Goal: Task Accomplishment & Management: Complete application form

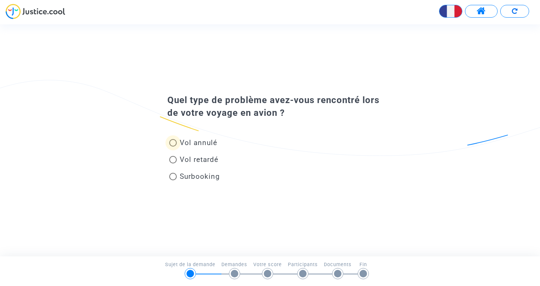
click at [181, 146] on span "Vol annulé" at bounding box center [199, 142] width 38 height 9
click at [173, 147] on input "Vol annulé" at bounding box center [173, 147] width 0 height 0
radio input "true"
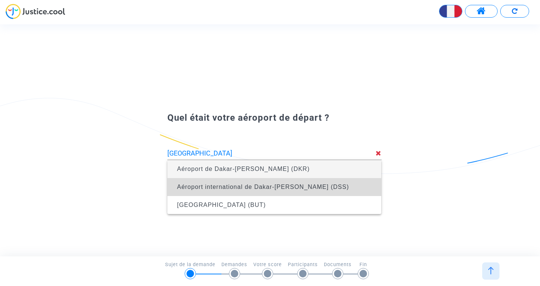
click at [190, 190] on span "Aéroport international de Dakar-[PERSON_NAME] (DSS)" at bounding box center [263, 187] width 172 height 6
type input "Aéroport international de Dakar-[PERSON_NAME] (DSS)"
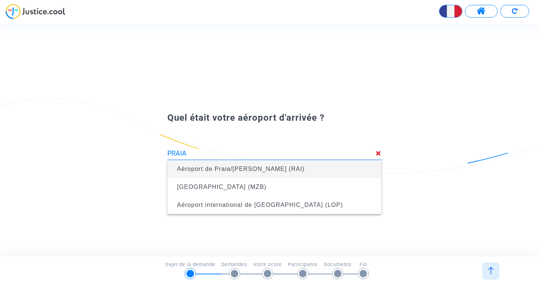
click at [221, 164] on span "Aéroport de Praia/[PERSON_NAME] (RAI)" at bounding box center [274, 169] width 202 height 18
type input "Aéroport de Praia/[PERSON_NAME] (RAI)"
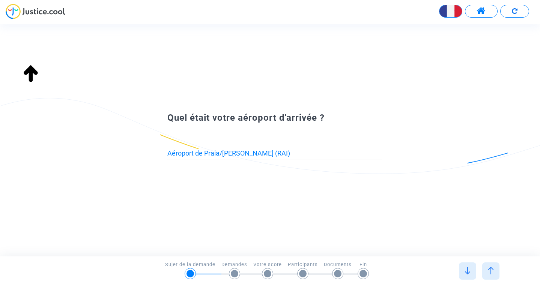
type input "Aéroport international de Dakar-[PERSON_NAME] (DSS)"
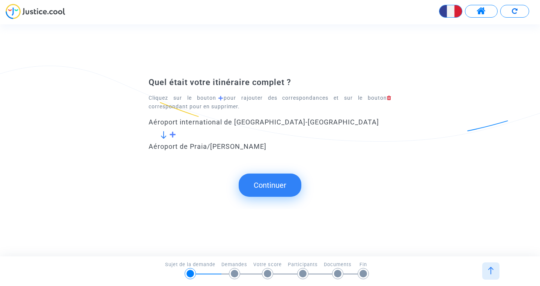
click at [172, 135] on span at bounding box center [172, 134] width 7 height 7
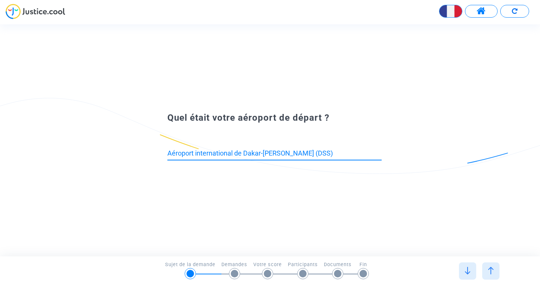
click at [327, 154] on input "Aéroport international de Dakar-[PERSON_NAME] (DSS)" at bounding box center [274, 154] width 214 height 8
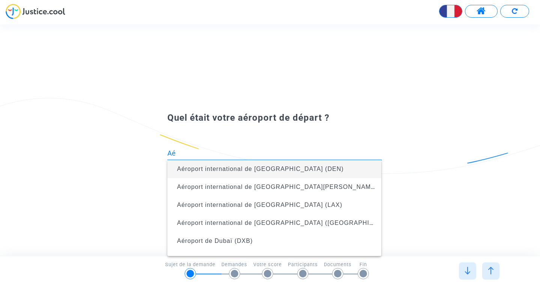
type input "A"
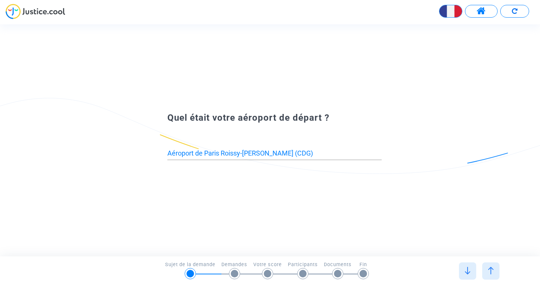
click at [314, 152] on input "Aéroport de Paris Roissy-[PERSON_NAME] (CDG)" at bounding box center [274, 154] width 214 height 8
drag, startPoint x: 245, startPoint y: 153, endPoint x: 160, endPoint y: 154, distance: 85.2
click at [167, 154] on input "Aéroport de Paris Roissy-[PERSON_NAME] (CDG)" at bounding box center [274, 154] width 214 height 8
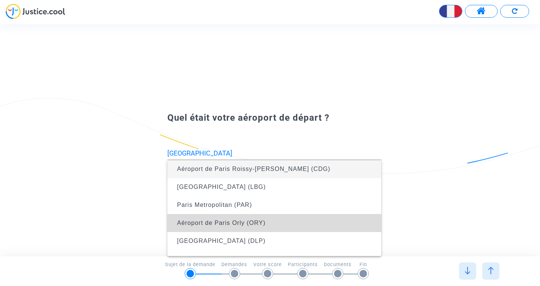
click at [194, 220] on span "Aéroport de Paris Orly (ORY)" at bounding box center [274, 223] width 202 height 18
type input "Aéroport de Paris Orly (ORY)"
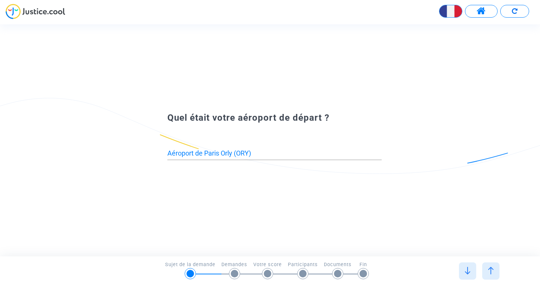
click at [471, 270] on img at bounding box center [468, 271] width 8 height 8
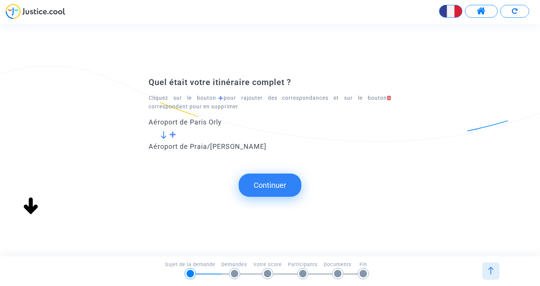
click at [491, 269] on img at bounding box center [491, 271] width 8 height 8
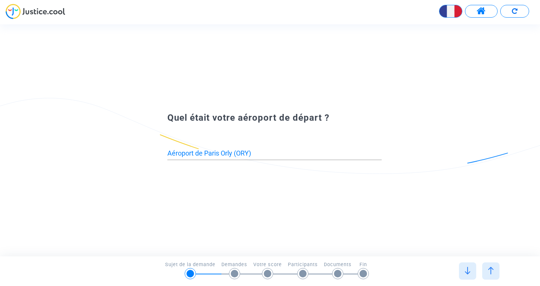
click at [366, 222] on div "Quel était votre aéroport de départ ? Aéroport de Paris Orly (ORY)" at bounding box center [270, 140] width 540 height 232
click at [495, 268] on div at bounding box center [490, 271] width 17 height 17
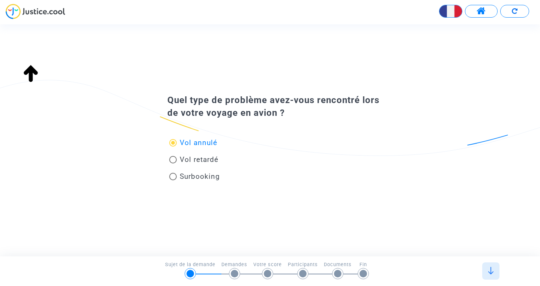
click at [495, 268] on div at bounding box center [490, 271] width 17 height 17
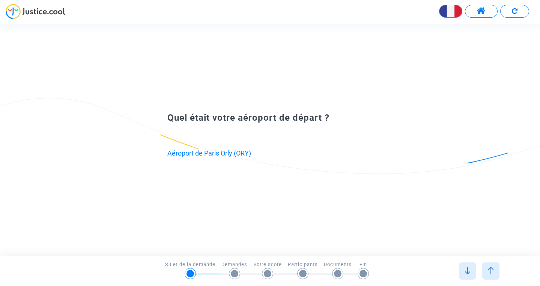
click at [465, 272] on img at bounding box center [468, 271] width 8 height 8
type input "Aéroport de Praia/[PERSON_NAME] (RAI)"
click at [263, 162] on div "Aéroport de Paris Orly (ORY)" at bounding box center [274, 155] width 214 height 28
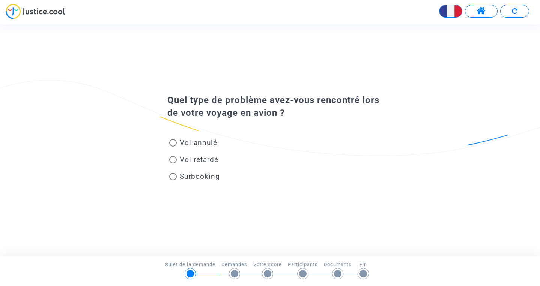
click at [189, 146] on span "Vol annulé" at bounding box center [199, 142] width 38 height 9
click at [173, 147] on input "Vol annulé" at bounding box center [173, 147] width 0 height 0
radio input "true"
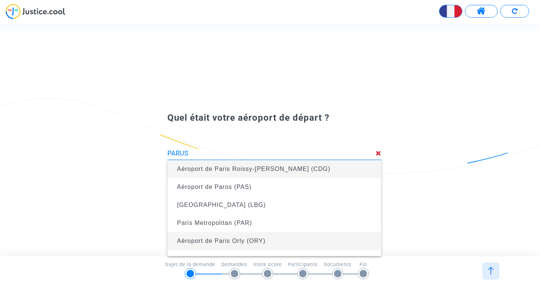
click at [236, 240] on span "Aéroport de Paris Orly (ORY)" at bounding box center [221, 241] width 89 height 6
type input "Aéroport de Paris Orly (ORY)"
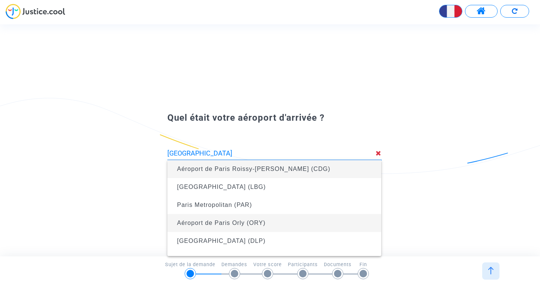
click at [240, 224] on span "Aéroport de Paris Orly (ORY)" at bounding box center [221, 223] width 89 height 6
type input "Aéroport de Paris Orly (ORY)"
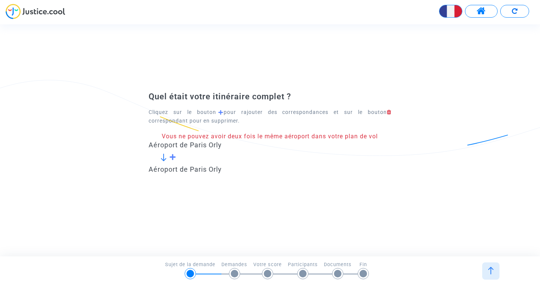
click at [173, 156] on span at bounding box center [172, 157] width 7 height 7
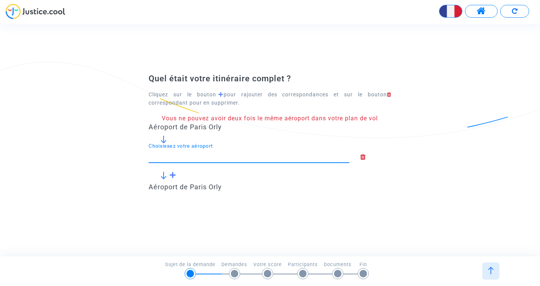
click at [167, 158] on input "Choisissez votre aéroport" at bounding box center [249, 156] width 201 height 8
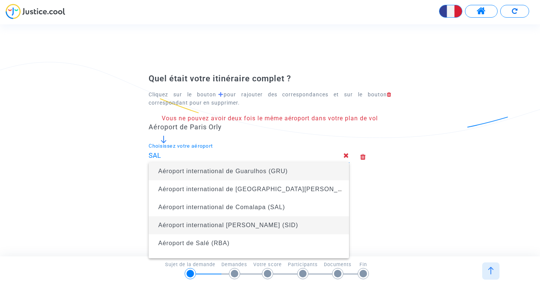
click at [204, 221] on span "Aéroport international [PERSON_NAME] (SID)" at bounding box center [249, 226] width 189 height 18
type input "Aéroport international [PERSON_NAME] (SID)"
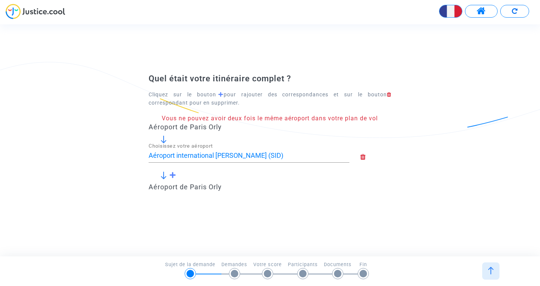
click at [172, 173] on span at bounding box center [172, 175] width 7 height 7
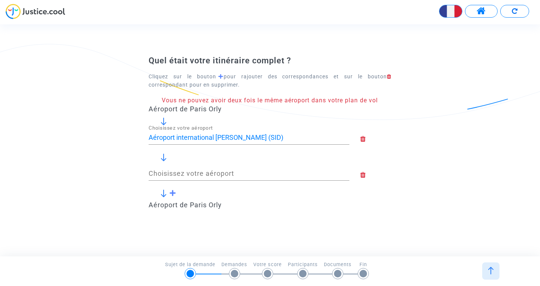
click at [172, 173] on input "Choisissez votre aéroport" at bounding box center [249, 174] width 201 height 8
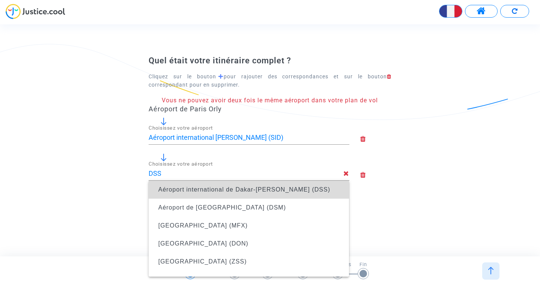
click at [173, 185] on span "Aéroport international de Dakar-[PERSON_NAME] (DSS)" at bounding box center [249, 190] width 189 height 18
type input "Aéroport international de Dakar-[PERSON_NAME] (DSS)"
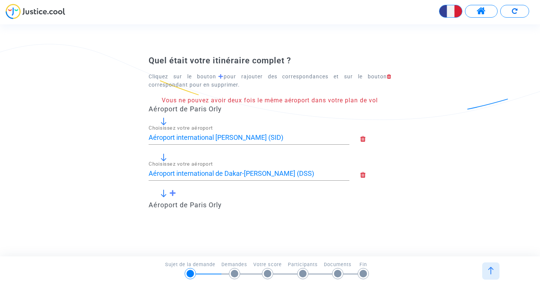
click at [173, 193] on span at bounding box center [172, 193] width 7 height 7
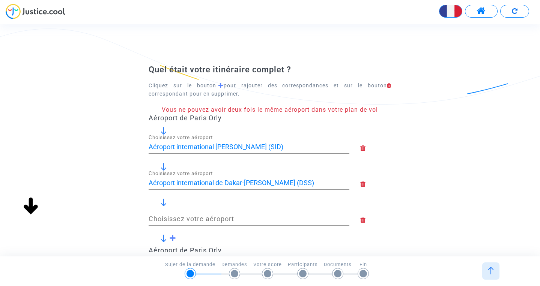
click at [169, 220] on input "Choisissez votre aéroport" at bounding box center [249, 219] width 201 height 8
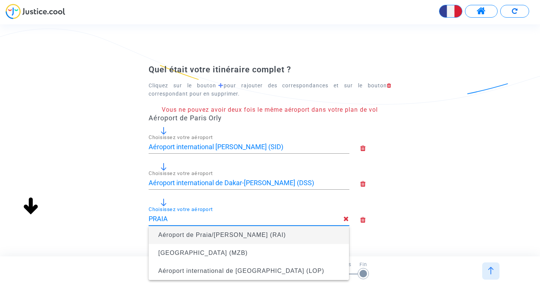
click at [185, 232] on span "Aéroport de Praia/[PERSON_NAME] (RAI)" at bounding box center [249, 235] width 189 height 18
type input "Aéroport de Praia/[PERSON_NAME] (RAI)"
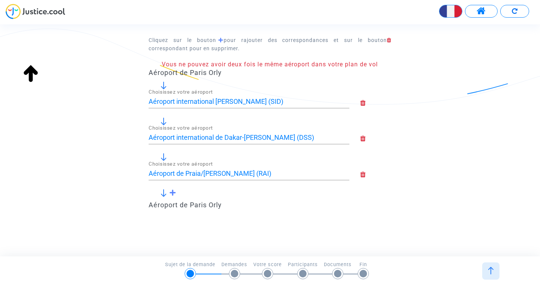
scroll to position [49, 0]
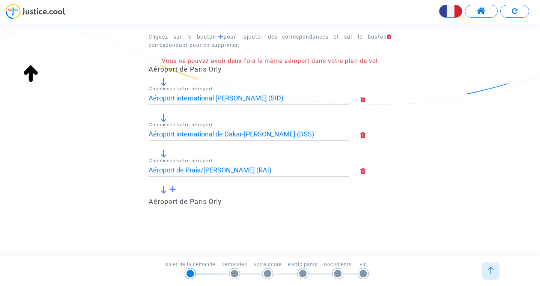
click at [175, 189] on span at bounding box center [172, 189] width 7 height 7
click at [173, 206] on input "Choisissez votre aéroport" at bounding box center [249, 206] width 201 height 8
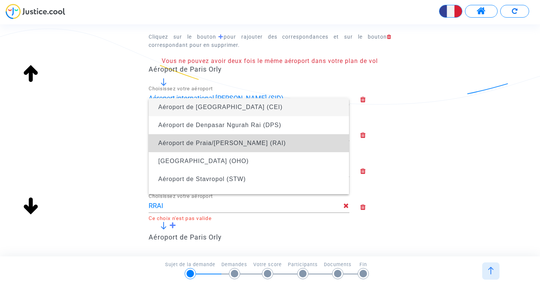
click at [248, 137] on span "Aéroport de Praia/[PERSON_NAME] (RAI)" at bounding box center [249, 143] width 189 height 18
type input "Aéroport de Praia/[PERSON_NAME] (RAI)"
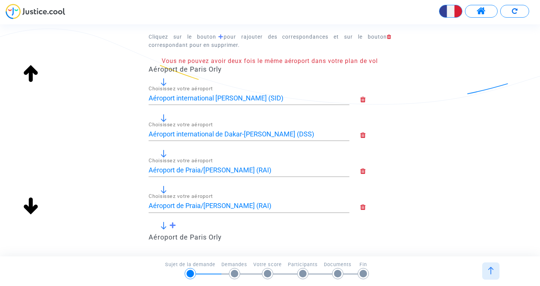
click at [364, 210] on icon at bounding box center [375, 207] width 31 height 7
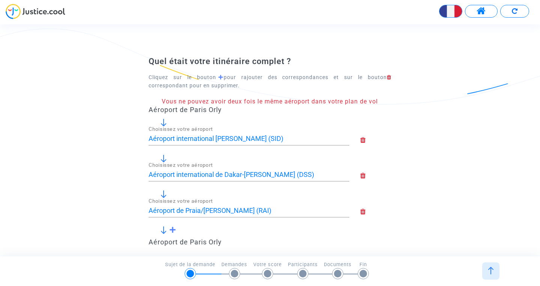
scroll to position [0, 0]
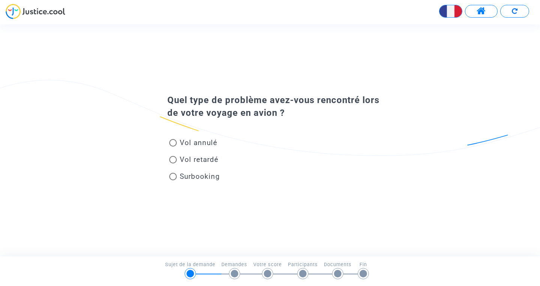
click at [180, 142] on span "Vol annulé" at bounding box center [199, 142] width 38 height 9
click at [173, 147] on input "Vol annulé" at bounding box center [173, 147] width 0 height 0
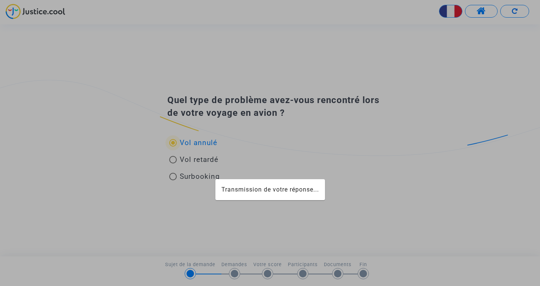
radio input "true"
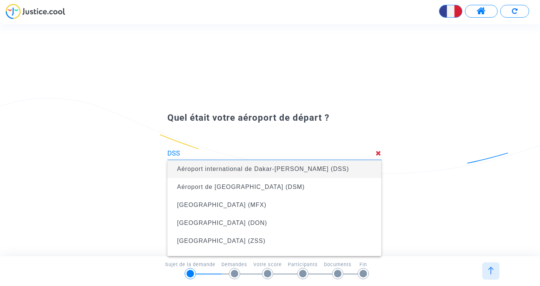
click at [211, 173] on span "Aéroport international de Dakar-[PERSON_NAME] (DSS)" at bounding box center [274, 169] width 202 height 18
type input "Aéroport international de Dakar-[PERSON_NAME] (DSS)"
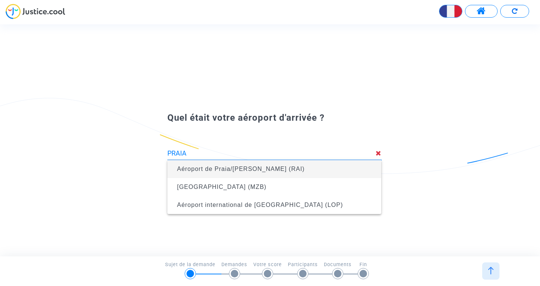
click at [236, 172] on span "Aéroport de Praia/[PERSON_NAME] (RAI)" at bounding box center [241, 169] width 128 height 6
type input "Aéroport de Praia/[PERSON_NAME] (RAI)"
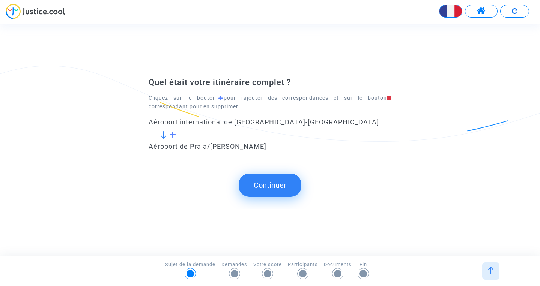
click at [269, 187] on button "Continuer" at bounding box center [270, 185] width 63 height 23
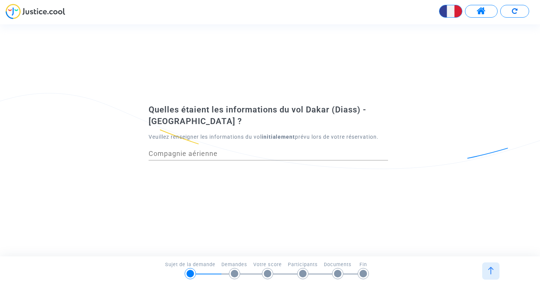
click at [267, 155] on input "Compagnie aérienne" at bounding box center [268, 154] width 239 height 8
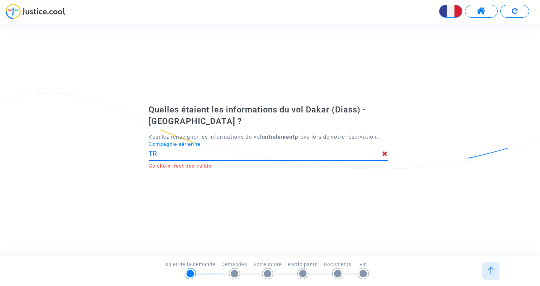
type input "T"
type input "B"
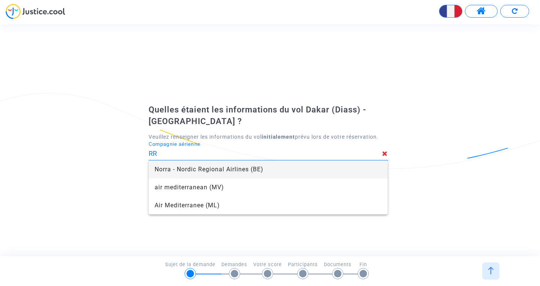
type input "R"
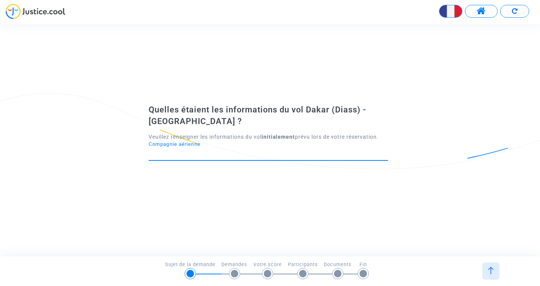
type input "T"
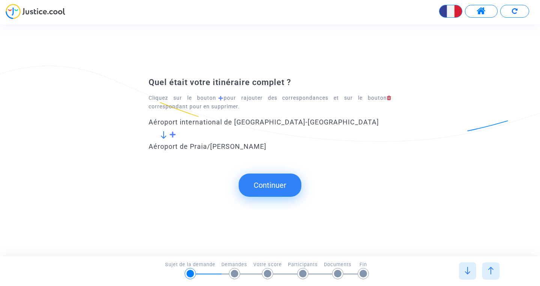
scroll to position [54, 0]
click at [289, 185] on button "Continuer" at bounding box center [270, 185] width 63 height 23
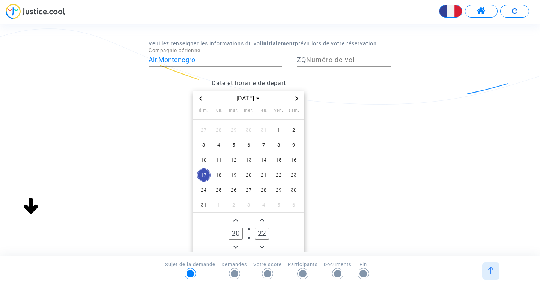
click at [218, 63] on input "Air Montenegro" at bounding box center [215, 60] width 133 height 8
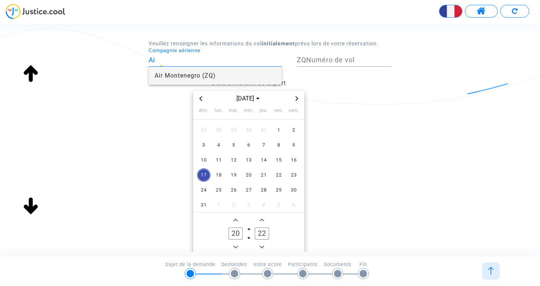
type input "A"
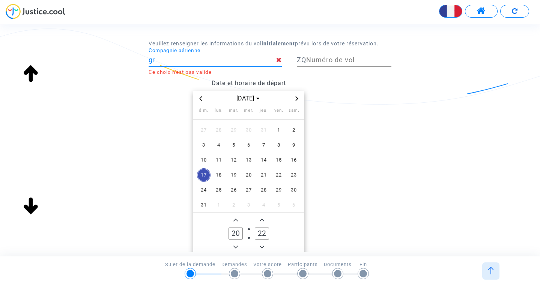
type input "g"
click at [236, 160] on span "12" at bounding box center [234, 161] width 14 height 14
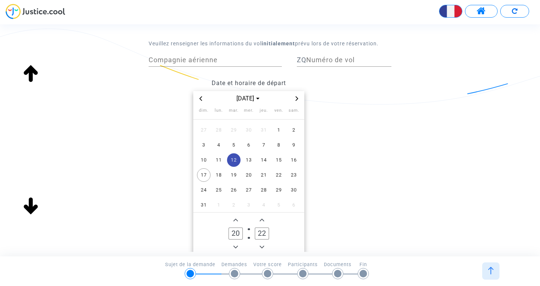
scroll to position [0, 0]
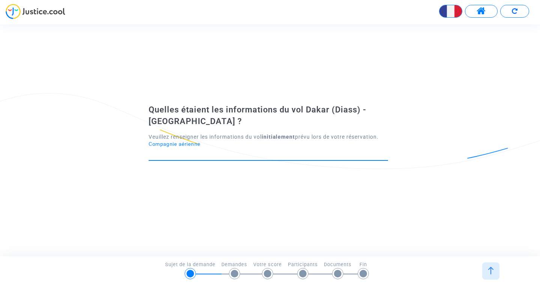
click at [250, 156] on input "Compagnie aérienne" at bounding box center [268, 154] width 239 height 8
type input "g"
type input "a"
type input "b"
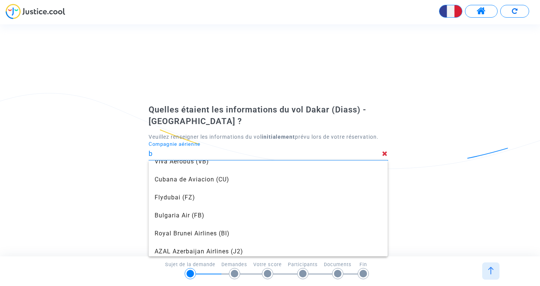
scroll to position [84, 0]
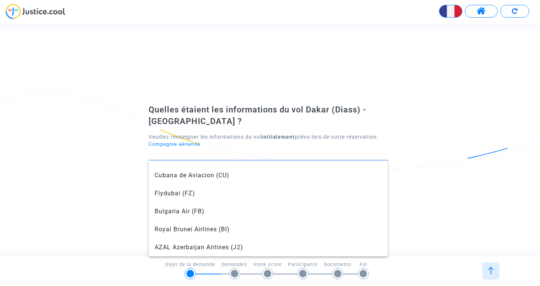
type input "c"
type input "d"
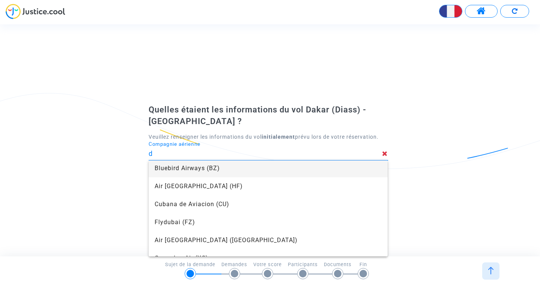
scroll to position [0, 0]
type input "e"
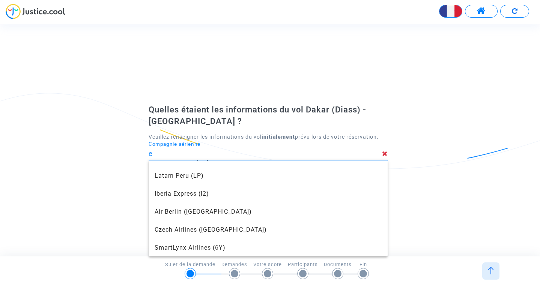
scroll to position [84, 0]
type input "f"
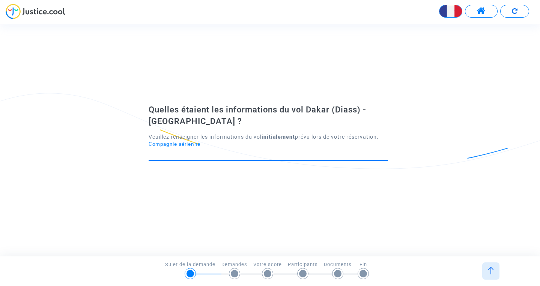
scroll to position [0, 0]
type input "g"
type input "h"
type input "R"
type input "g"
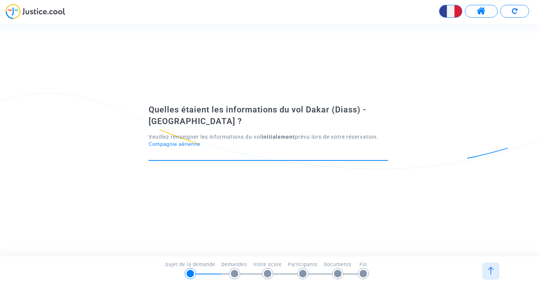
type input "h"
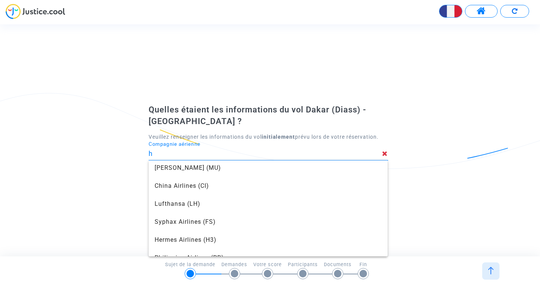
scroll to position [84, 0]
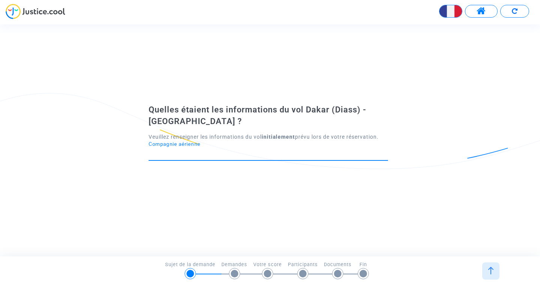
type input "i"
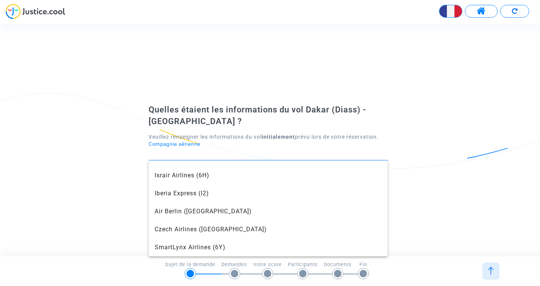
scroll to position [0, 0]
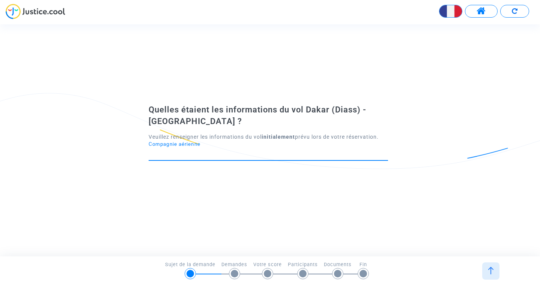
type input "j"
type input "k"
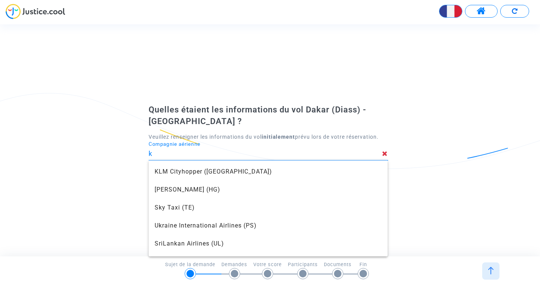
scroll to position [84, 0]
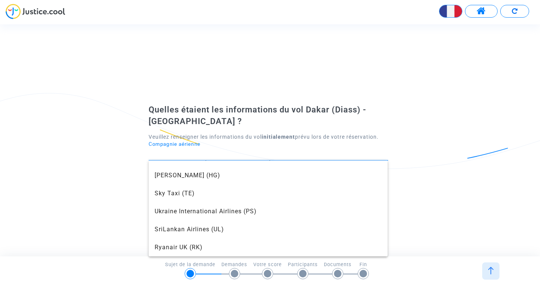
type input "l"
type input "m"
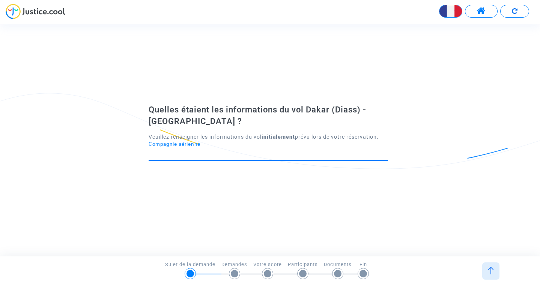
type input "n"
type input "o"
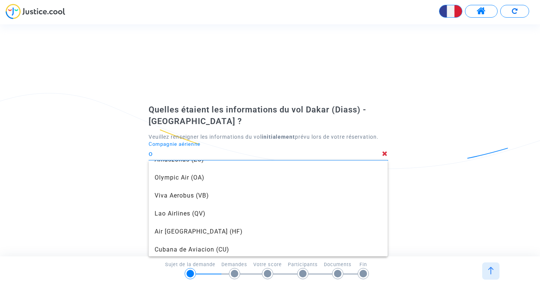
scroll to position [84, 0]
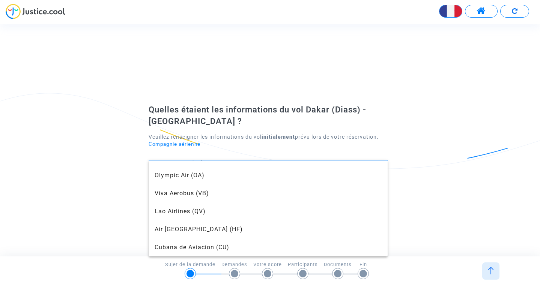
type input "p"
type input "q"
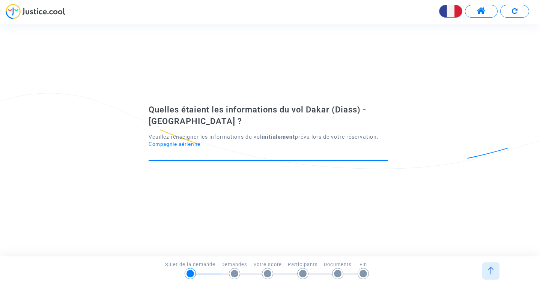
type input "r"
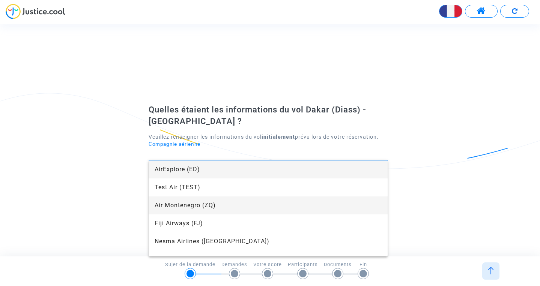
type input "s"
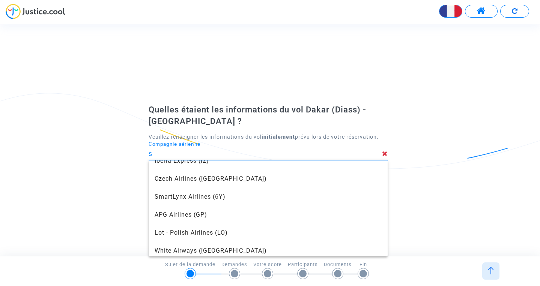
scroll to position [84, 0]
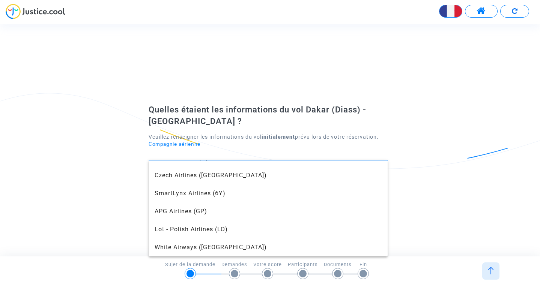
type input "t"
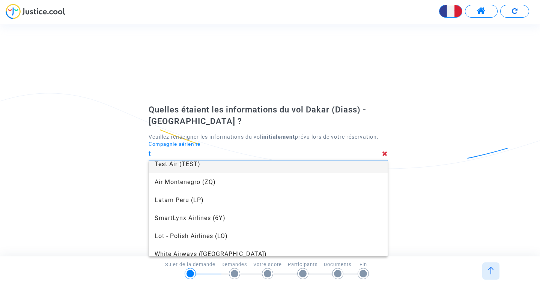
scroll to position [0, 0]
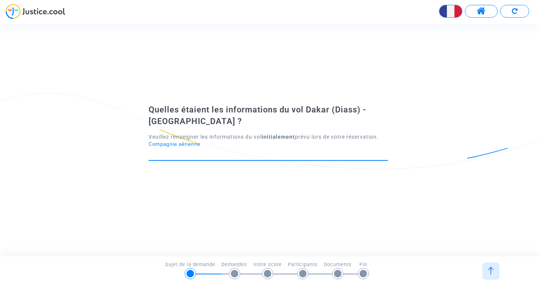
type input "u"
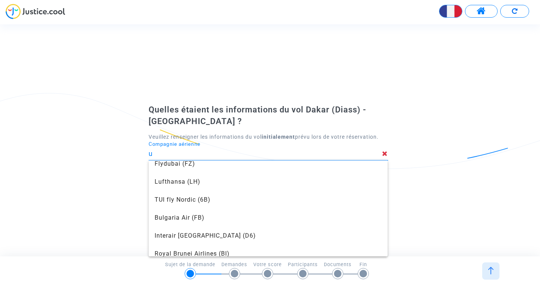
scroll to position [84, 0]
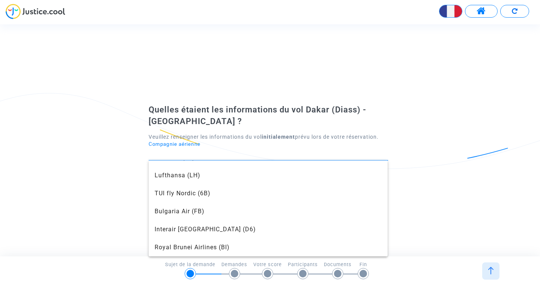
type input "v"
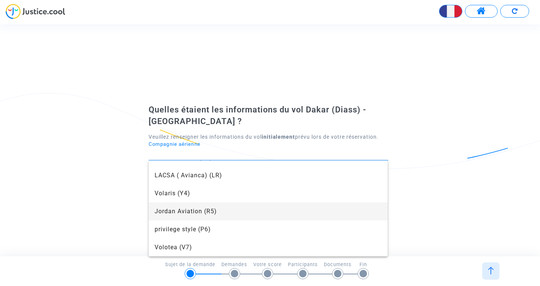
scroll to position [0, 0]
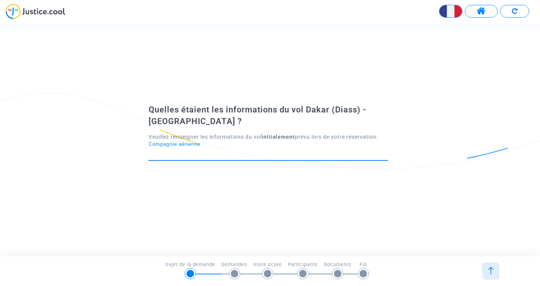
type input "w"
type input "x"
type input "y"
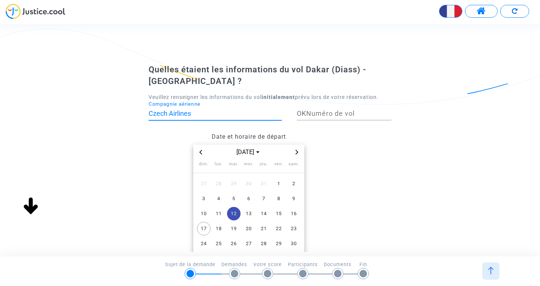
drag, startPoint x: 196, startPoint y: 111, endPoint x: 147, endPoint y: 113, distance: 48.8
click at [149, 113] on input "Czech Airlines" at bounding box center [215, 114] width 133 height 8
type input "AIRLINES R2"
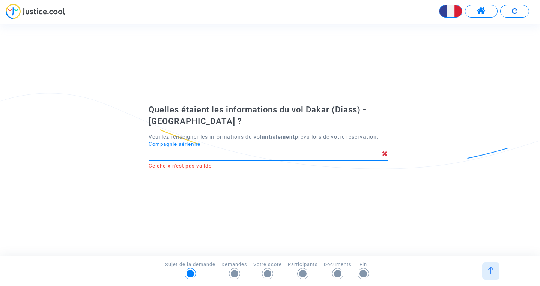
click at [200, 152] on input "Compagnie aérienne" at bounding box center [266, 154] width 234 height 8
type input "R2"
click at [385, 154] on icon at bounding box center [385, 154] width 6 height 7
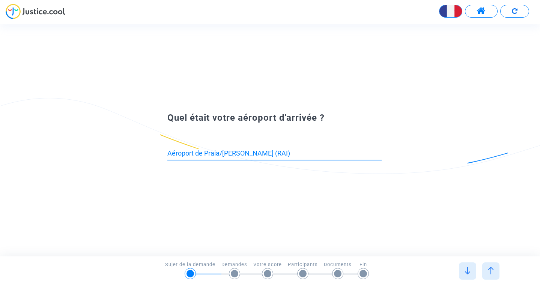
click at [339, 153] on input "Aéroport de Praia/Francisco Mendes (RAI)" at bounding box center [274, 154] width 214 height 8
click at [327, 151] on div "Quel était votre aéroport de départ ? Aéroport international de Dakar-Blaise-Di…" at bounding box center [276, 140] width 553 height 232
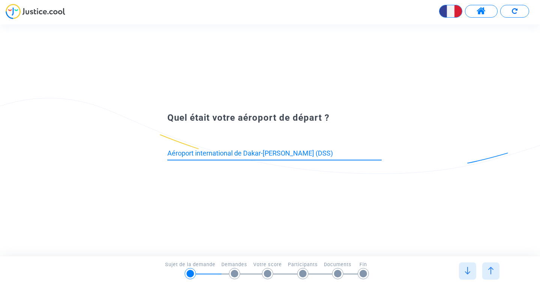
click at [321, 152] on input "Aéroport international de Dakar-Blaise-Diagne (DSS)" at bounding box center [274, 154] width 214 height 8
drag, startPoint x: 323, startPoint y: 153, endPoint x: 165, endPoint y: 153, distance: 158.0
click at [167, 153] on input "Aéroport international de Dakar-Blaise-Diagne (DSS)" at bounding box center [274, 154] width 214 height 8
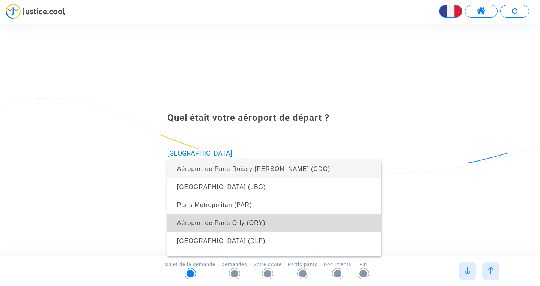
click at [185, 221] on span "Aéroport de Paris Orly (ORY)" at bounding box center [274, 223] width 202 height 18
type input "Aéroport de Paris Orly (ORY)"
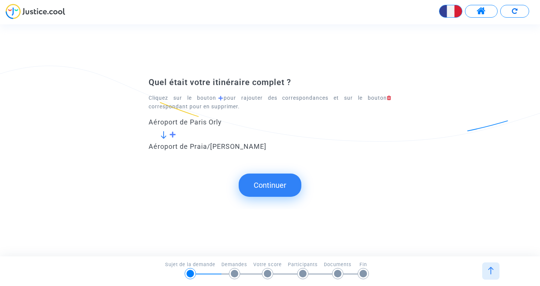
click at [173, 136] on span at bounding box center [172, 134] width 7 height 7
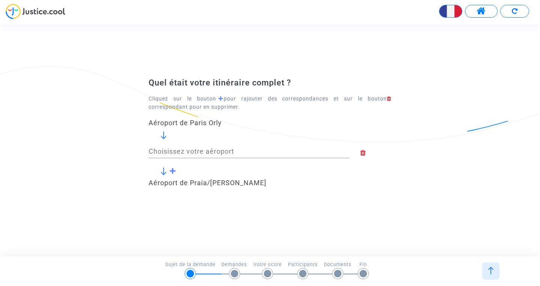
click at [174, 151] on input "Choisissez votre aéroport" at bounding box center [249, 152] width 201 height 8
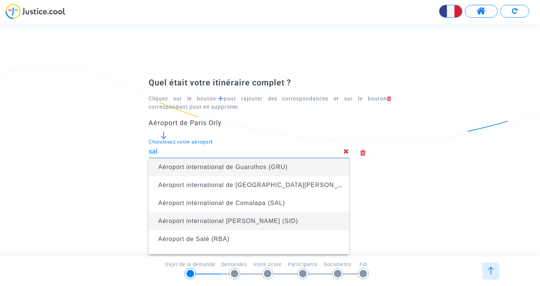
click at [225, 218] on span "Aéroport international Amílcar Cabral (SID)" at bounding box center [249, 221] width 189 height 18
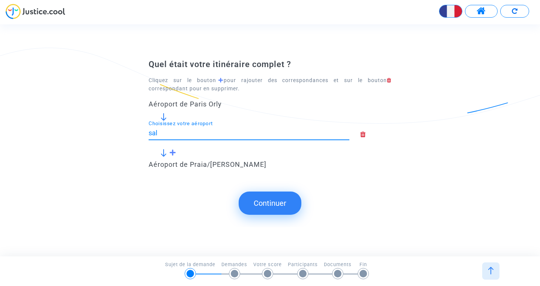
type input "Aéroport international Amílcar Cabral (SID)"
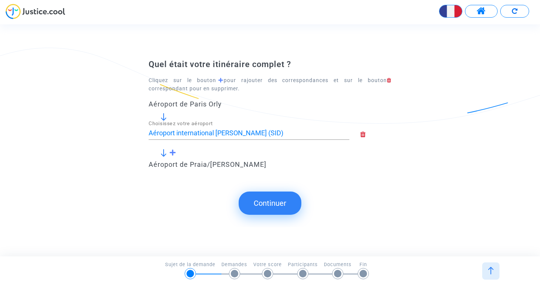
click at [174, 153] on span at bounding box center [172, 152] width 7 height 7
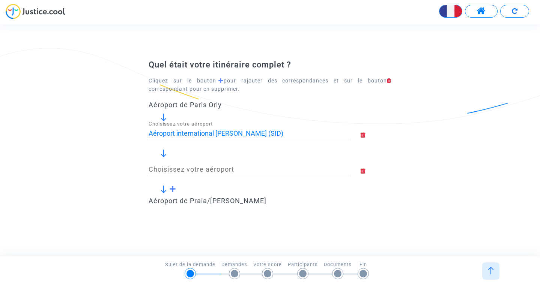
click at [176, 167] on input "Choisissez votre aéroport" at bounding box center [249, 170] width 201 height 8
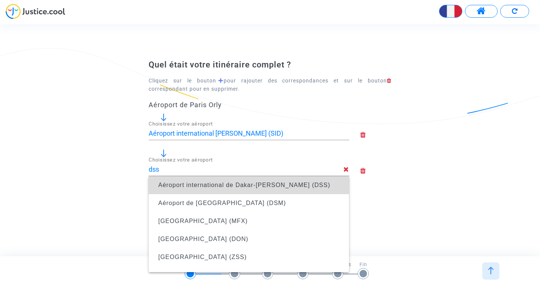
click at [181, 185] on span "Aéroport international de Dakar-Blaise-Diagne (DSS)" at bounding box center [244, 185] width 172 height 6
type input "Aéroport international de Dakar-Blaise-Diagne (DSS)"
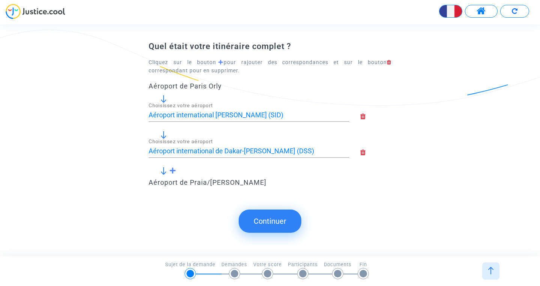
click at [255, 222] on button "Continuer" at bounding box center [270, 221] width 63 height 23
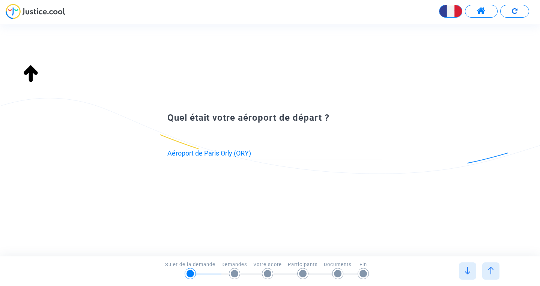
type input "Aéroport de Praia/Francisco Mendes (RAI)"
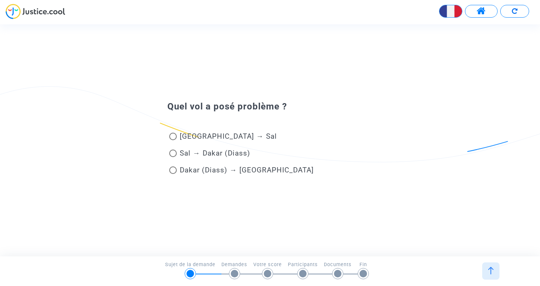
click at [248, 172] on span "Dakar (Diass) → Praia" at bounding box center [247, 170] width 134 height 9
click at [173, 174] on input "Dakar (Diass) → Praia" at bounding box center [173, 174] width 0 height 0
radio input "true"
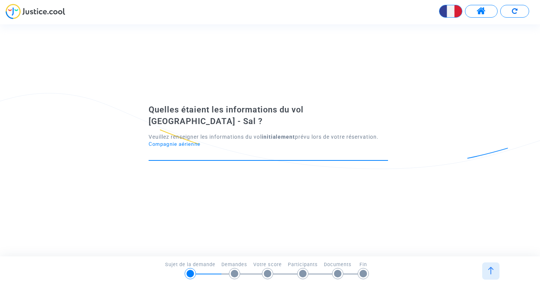
click at [212, 150] on input "Compagnie aérienne" at bounding box center [268, 154] width 239 height 8
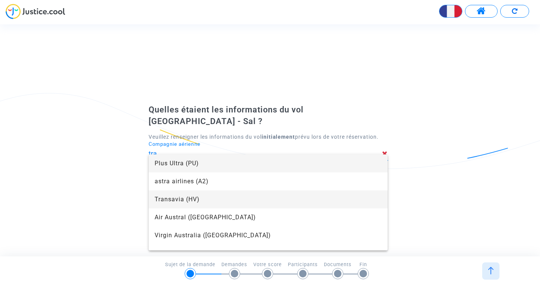
click at [204, 200] on span "Transavia (HV)" at bounding box center [268, 200] width 227 height 18
type input "Transavia"
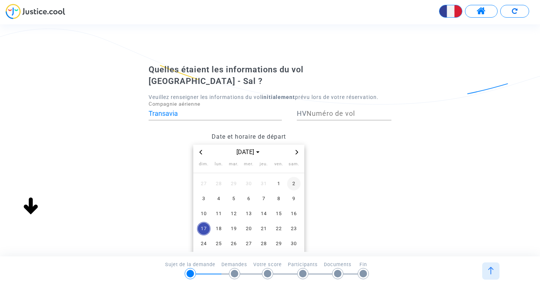
click at [296, 177] on span "2" at bounding box center [294, 184] width 14 height 14
click at [334, 110] on input "Numéro de vol" at bounding box center [349, 114] width 85 height 8
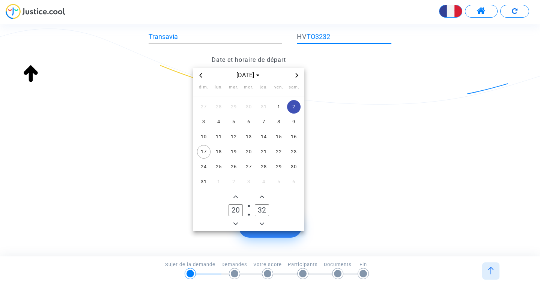
scroll to position [90, 0]
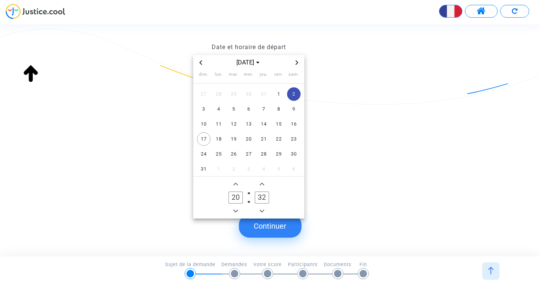
type input "TO3232"
click at [239, 192] on input "20" at bounding box center [236, 198] width 14 height 12
type input "0"
type input "&"
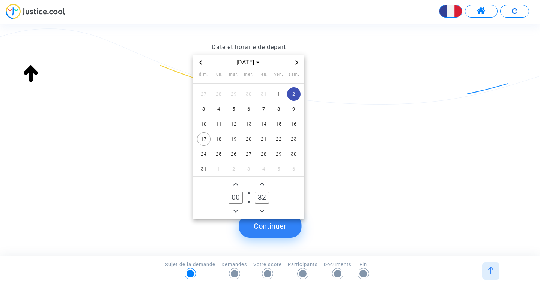
type input "0"
type input "01"
click at [199, 60] on icon "Previous month" at bounding box center [201, 62] width 5 height 5
click at [328, 64] on datetime "juil. 2025 dim. lun. mar. mer. jeu. ven. sam. 29 30 1 2 3 4 5 6 7 8 9 10 11 12 …" at bounding box center [249, 137] width 201 height 164
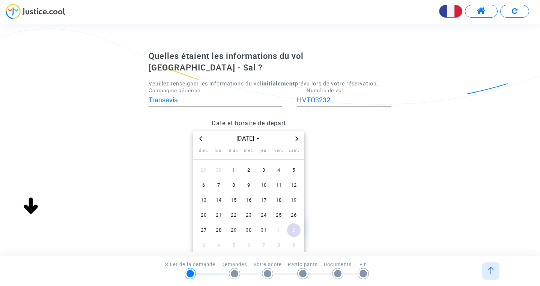
scroll to position [0, 0]
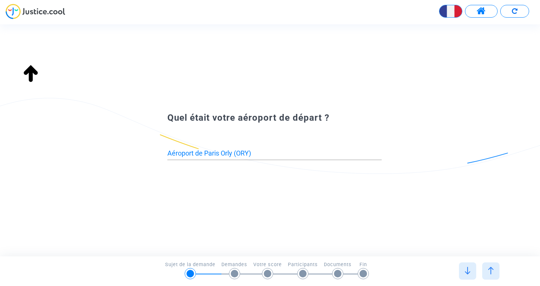
type input "Aéroport de Praia/Francisco Mendes (RAI)"
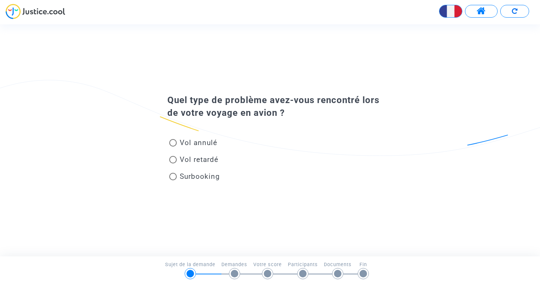
click at [176, 146] on span at bounding box center [173, 143] width 8 height 8
click at [173, 147] on input "Vol annulé" at bounding box center [173, 147] width 0 height 0
radio input "true"
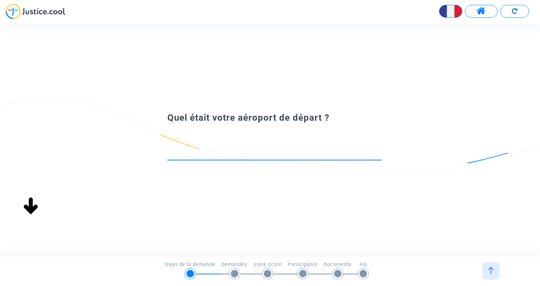
click at [176, 153] on input at bounding box center [274, 154] width 214 height 8
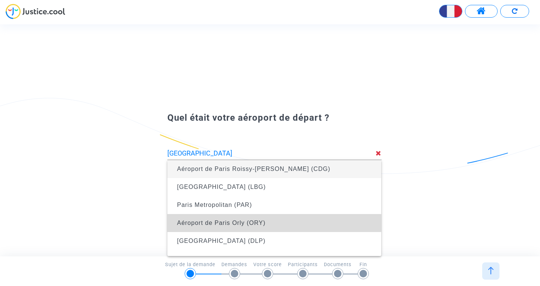
click at [197, 220] on span "Aéroport de Paris Orly (ORY)" at bounding box center [274, 223] width 202 height 18
type input "Aéroport de Paris Orly (ORY)"
click at [222, 225] on span "Aéroport de Paris Orly (ORY)" at bounding box center [221, 223] width 89 height 6
type input "Aéroport de Paris Orly (ORY)"
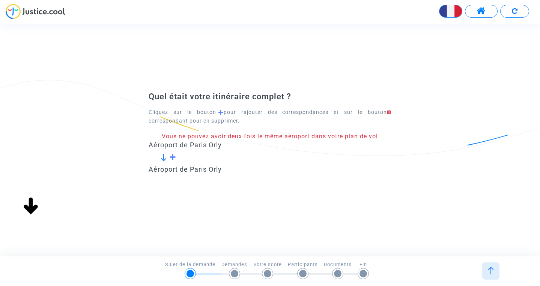
click at [172, 158] on span at bounding box center [172, 157] width 7 height 7
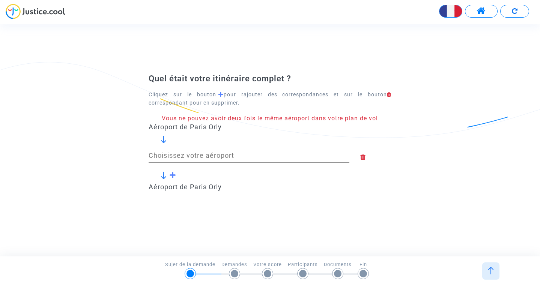
click at [175, 151] on div "Choisissez votre aéroport" at bounding box center [249, 153] width 201 height 19
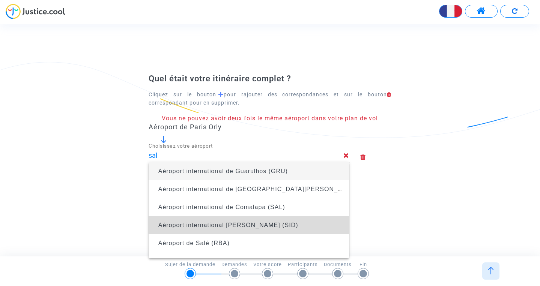
click at [203, 228] on span "Aéroport international Amílcar Cabral (SID)" at bounding box center [228, 225] width 140 height 6
type input "Aéroport international Amílcar Cabral (SID)"
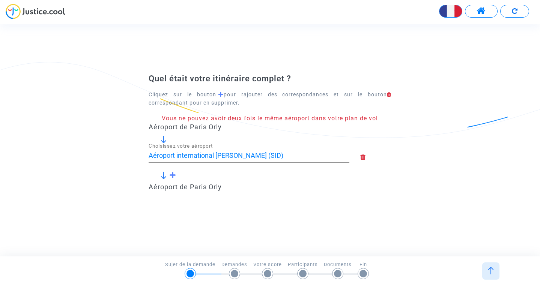
click at [172, 171] on div "Aéroport international Amílcar Cabral (SID) Choisissez votre aéroport" at bounding box center [249, 158] width 201 height 28
click at [172, 176] on span at bounding box center [172, 175] width 7 height 7
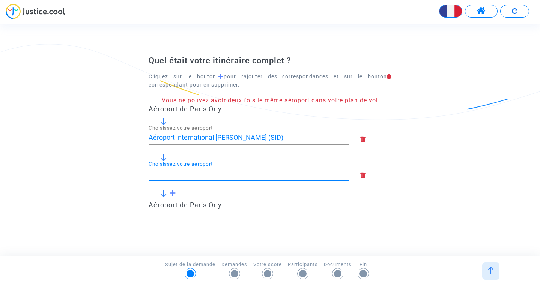
click at [172, 176] on input "Choisissez votre aéroport" at bounding box center [249, 174] width 201 height 8
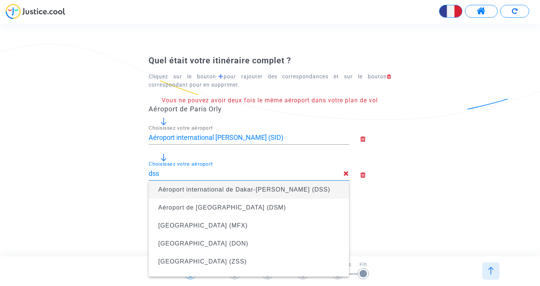
click at [183, 190] on span "Aéroport international de Dakar-Blaise-Diagne (DSS)" at bounding box center [244, 190] width 172 height 6
type input "Aéroport international de Dakar-Blaise-Diagne (DSS)"
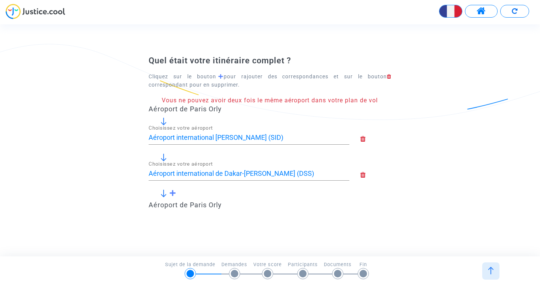
click at [175, 192] on span at bounding box center [172, 193] width 7 height 7
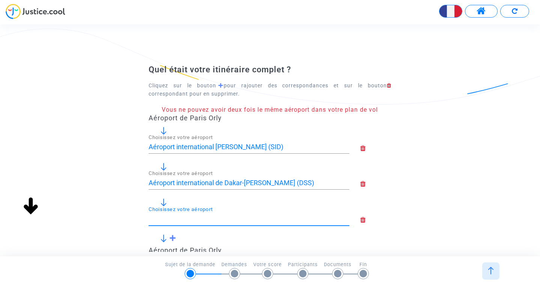
click at [176, 220] on input "Choisissez votre aéroport" at bounding box center [249, 219] width 201 height 8
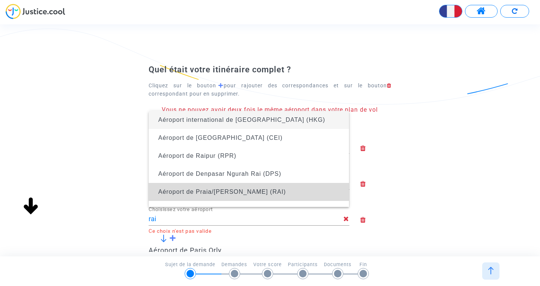
click at [241, 190] on span "Aéroport de Praia/Francisco Mendes (RAI)" at bounding box center [222, 192] width 128 height 6
type input "Aéroport de Praia/Francisco Mendes (RAI)"
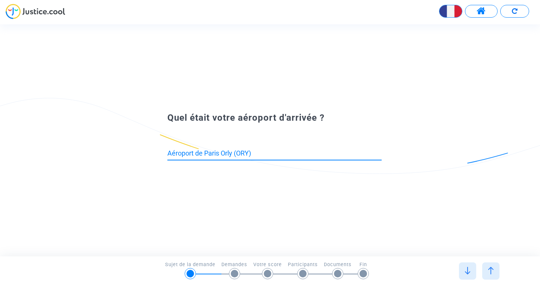
drag, startPoint x: 254, startPoint y: 150, endPoint x: 158, endPoint y: 148, distance: 96.5
click at [167, 150] on input "Aéroport de Paris Orly (ORY)" at bounding box center [274, 154] width 214 height 8
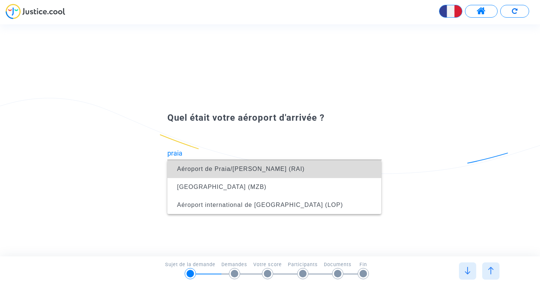
click at [174, 168] on span "Aéroport de Praia/Francisco Mendes (RAI)" at bounding box center [274, 169] width 202 height 18
type input "Aéroport de Praia/Francisco Mendes (RAI)"
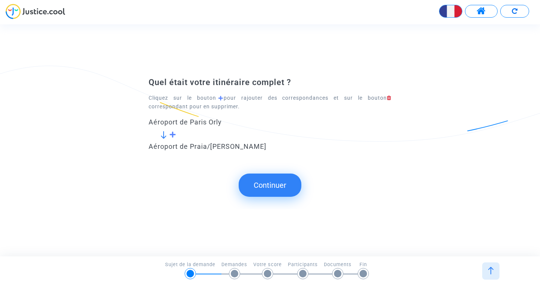
click at [174, 134] on span at bounding box center [172, 134] width 7 height 7
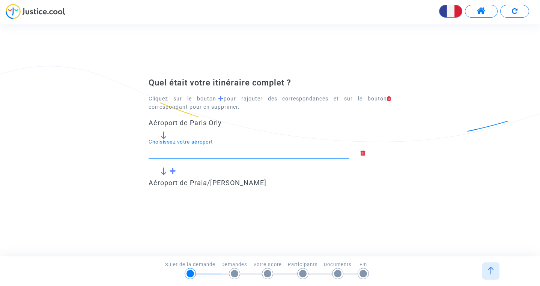
click at [177, 154] on input "Choisissez votre aéroport" at bounding box center [249, 152] width 201 height 8
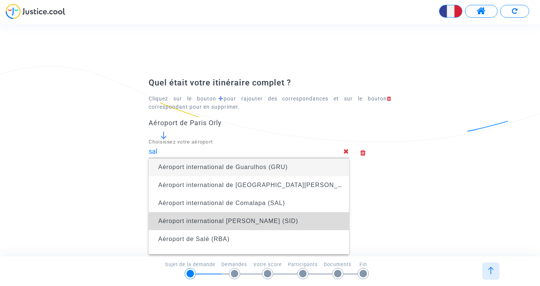
click at [199, 226] on span "Aéroport international Amílcar Cabral (SID)" at bounding box center [249, 221] width 189 height 18
type input "Aéroport international Amílcar Cabral (SID)"
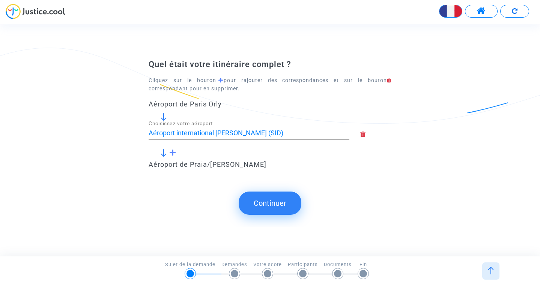
click at [175, 151] on span at bounding box center [172, 152] width 7 height 7
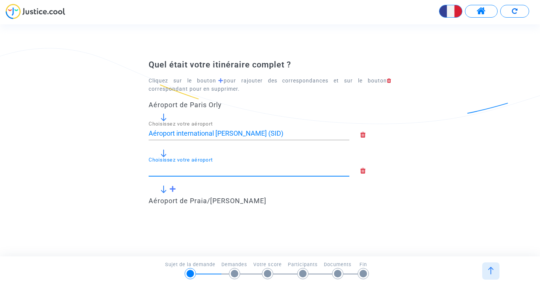
click at [181, 169] on input "Choisissez votre aéroport" at bounding box center [249, 170] width 201 height 8
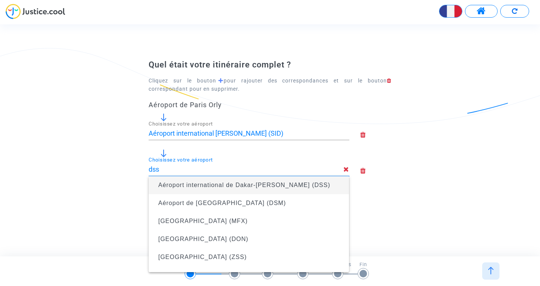
click at [190, 188] on span "Aéroport international de Dakar-Blaise-Diagne (DSS)" at bounding box center [244, 185] width 172 height 6
type input "Aéroport international de Dakar-Blaise-Diagne (DSS)"
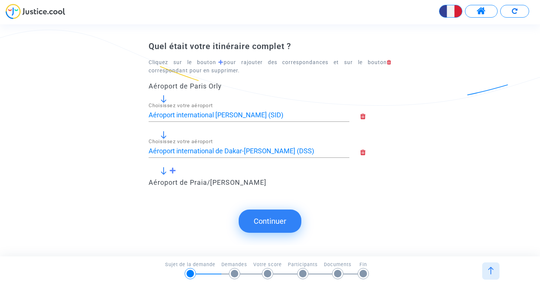
click at [172, 173] on span at bounding box center [172, 170] width 7 height 7
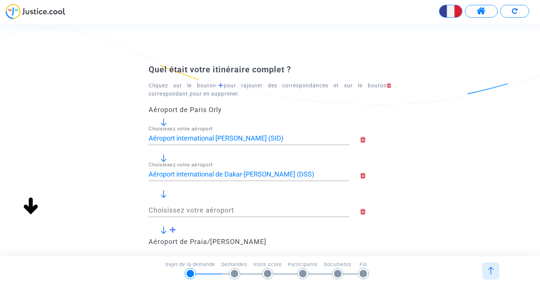
click at [360, 211] on div at bounding box center [376, 212] width 42 height 28
click at [364, 212] on icon at bounding box center [375, 212] width 31 height 7
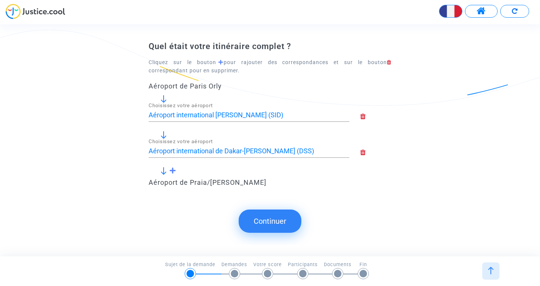
click at [259, 221] on button "Continuer" at bounding box center [270, 221] width 63 height 23
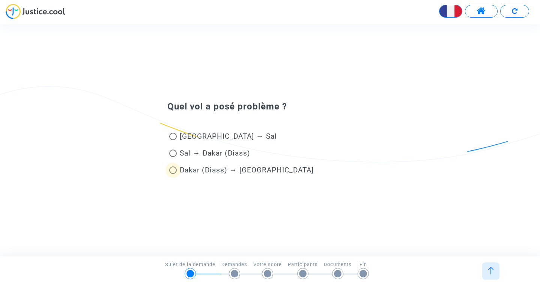
click at [234, 172] on span "Dakar (Diass) → Praia" at bounding box center [247, 170] width 134 height 9
click at [173, 174] on input "Dakar (Diass) → Praia" at bounding box center [173, 174] width 0 height 0
radio input "true"
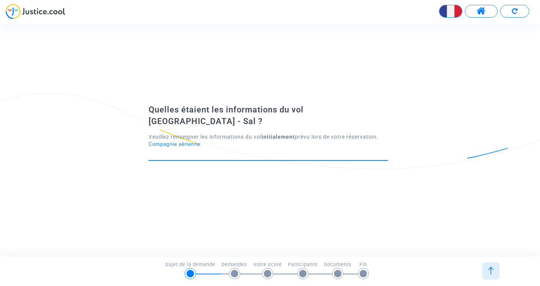
click at [218, 150] on input "Compagnie aérienne" at bounding box center [268, 154] width 239 height 8
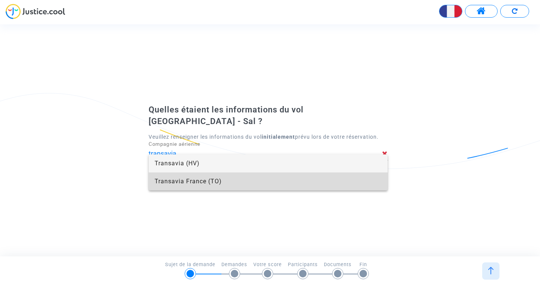
click at [234, 180] on span "Transavia France (TO)" at bounding box center [268, 182] width 227 height 18
type input "Transavia France"
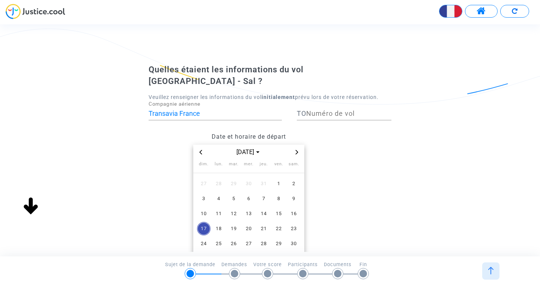
click at [319, 110] on input "Numéro de vol" at bounding box center [348, 114] width 85 height 8
type input "3232"
click at [292, 177] on span "2" at bounding box center [294, 184] width 14 height 14
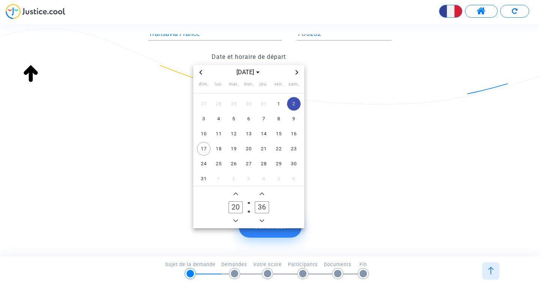
scroll to position [80, 0]
click at [235, 190] on span "Add a hour" at bounding box center [235, 194] width 9 height 9
click at [236, 219] on icon "Minus a hour" at bounding box center [235, 221] width 5 height 5
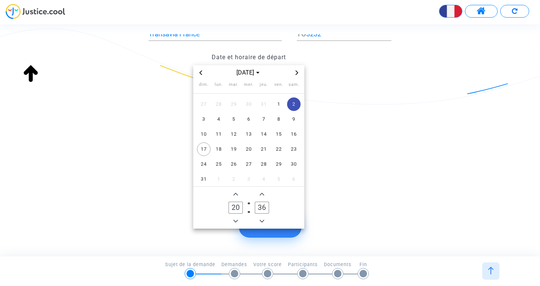
click at [236, 219] on icon "Minus a hour" at bounding box center [235, 221] width 5 height 5
type input "17"
click at [263, 192] on icon "Add a minute" at bounding box center [262, 194] width 5 height 5
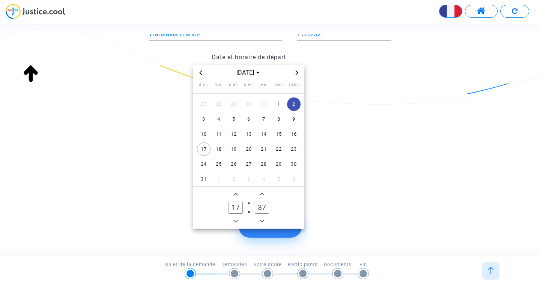
click at [263, 192] on icon "Add a minute" at bounding box center [262, 194] width 5 height 5
type input "40"
click at [346, 211] on datetime "août 2025 dim. lun. mar. mer. jeu. ven. sam. 27 28 29 30 31 1 2 3 4 5 6 7 8 9 1…" at bounding box center [249, 147] width 201 height 164
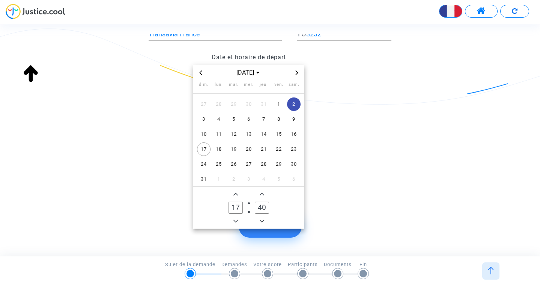
click at [286, 225] on button "Continuer" at bounding box center [270, 226] width 63 height 23
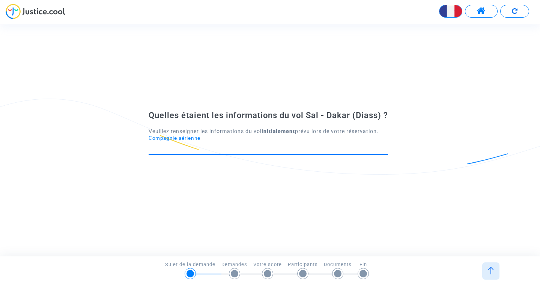
click at [218, 152] on input "Compagnie aérienne" at bounding box center [268, 148] width 239 height 8
type input "transair"
click at [387, 150] on icon at bounding box center [385, 148] width 6 height 7
click at [385, 147] on icon at bounding box center [385, 148] width 6 height 7
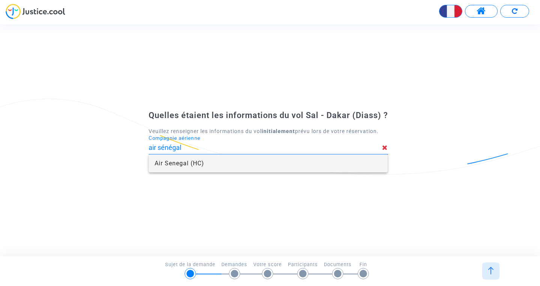
click at [345, 159] on span "Air Senegal (HC)" at bounding box center [268, 164] width 227 height 18
type input "Air Senegal"
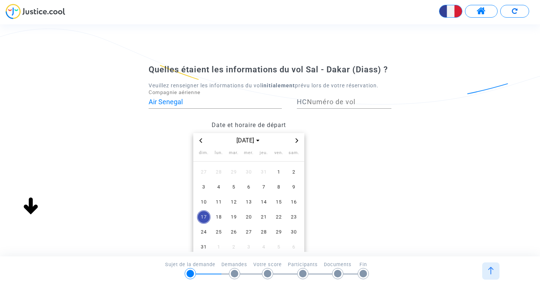
click at [340, 108] on div "Numéro de vol" at bounding box center [349, 99] width 84 height 19
type input "212"
click at [250, 188] on span "6" at bounding box center [249, 188] width 14 height 14
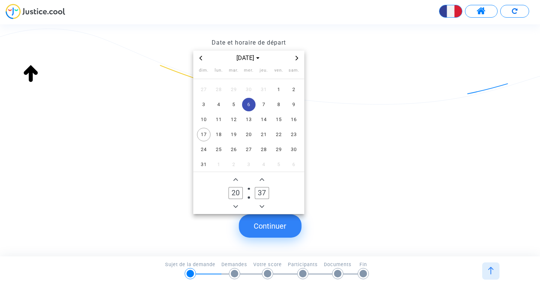
scroll to position [83, 0]
click at [235, 208] on icon "Minus a hour" at bounding box center [235, 206] width 5 height 5
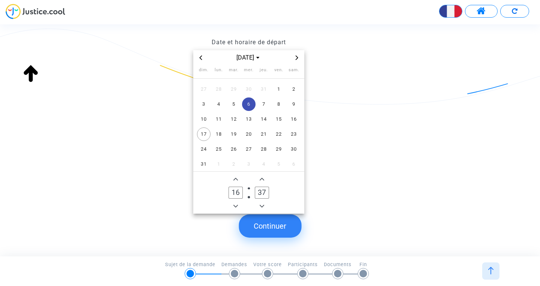
click at [235, 208] on icon "Minus a hour" at bounding box center [235, 206] width 5 height 5
type input "13"
click at [262, 179] on icon "Add a minute" at bounding box center [262, 179] width 5 height 3
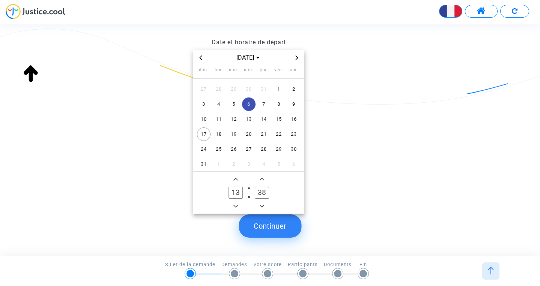
click at [262, 179] on icon "Add a minute" at bounding box center [262, 179] width 5 height 3
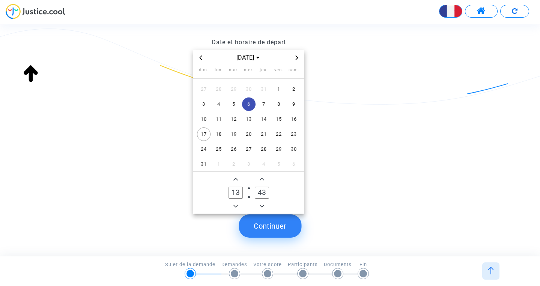
click at [262, 179] on icon "Add a minute" at bounding box center [262, 179] width 5 height 3
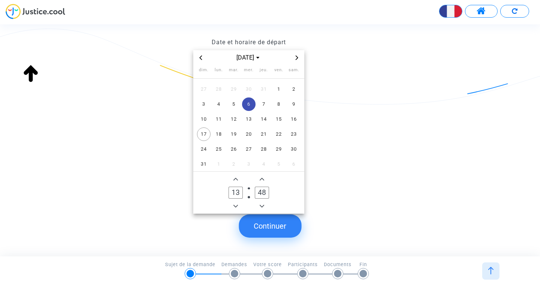
click at [262, 179] on icon "Add a minute" at bounding box center [262, 179] width 5 height 3
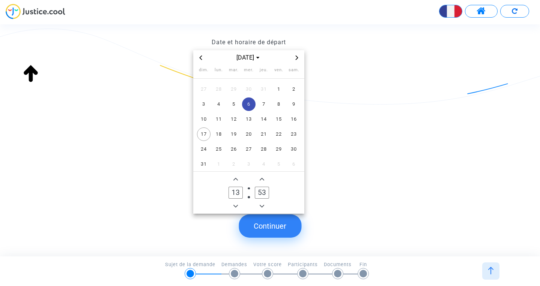
click at [262, 179] on icon "Add a minute" at bounding box center [262, 179] width 5 height 3
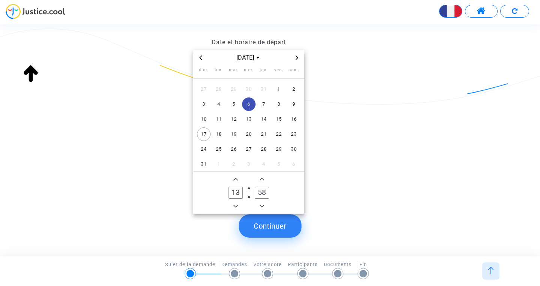
click at [262, 179] on icon "Add a minute" at bounding box center [262, 179] width 5 height 3
type input "59"
click at [262, 179] on icon "Add a minute" at bounding box center [262, 179] width 5 height 3
type input "14"
click at [262, 179] on icon "Add a minute" at bounding box center [262, 179] width 5 height 3
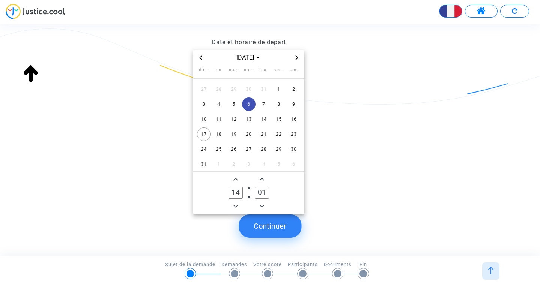
click at [262, 179] on icon "Add a minute" at bounding box center [262, 179] width 5 height 3
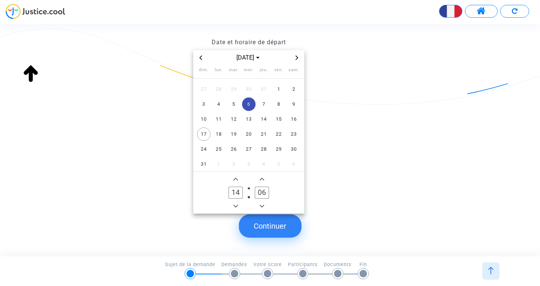
click at [262, 179] on icon "Add a minute" at bounding box center [262, 179] width 5 height 3
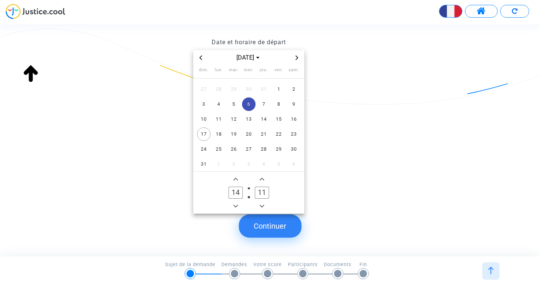
click at [262, 179] on icon "Add a minute" at bounding box center [262, 179] width 5 height 3
type input "12"
click at [237, 206] on icon "Minus a hour" at bounding box center [235, 206] width 5 height 3
type input "13"
click at [267, 220] on button "Continuer" at bounding box center [270, 226] width 63 height 23
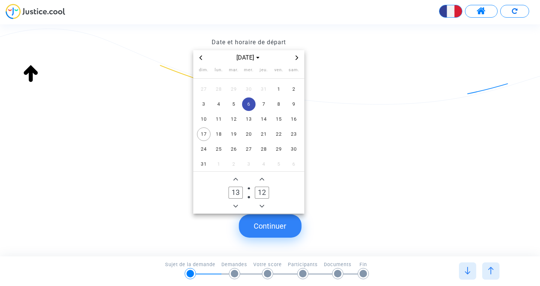
click at [263, 203] on span "Minus a minute" at bounding box center [261, 206] width 9 height 9
type input "10"
click at [265, 221] on button "Continuer" at bounding box center [270, 226] width 63 height 23
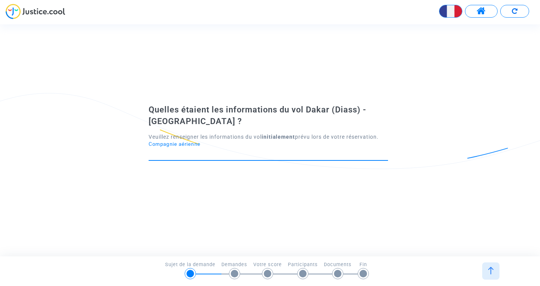
click at [228, 157] on input "Compagnie aérienne" at bounding box center [268, 154] width 239 height 8
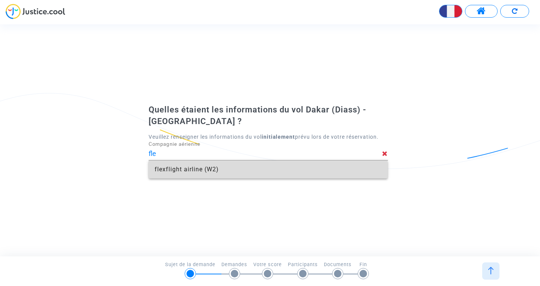
click at [191, 170] on span "flexflight airline (W2)" at bounding box center [268, 170] width 227 height 18
type input "flexflight airline"
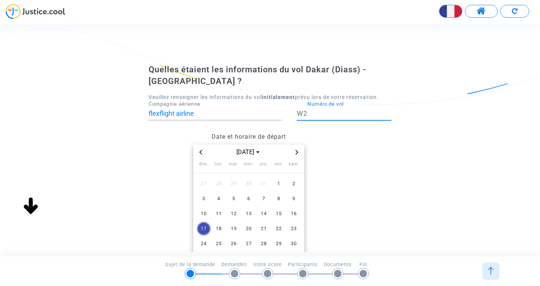
click at [315, 115] on input "Numéro de vol" at bounding box center [349, 114] width 84 height 8
type input "R27721"
click at [205, 211] on span "10" at bounding box center [204, 214] width 14 height 14
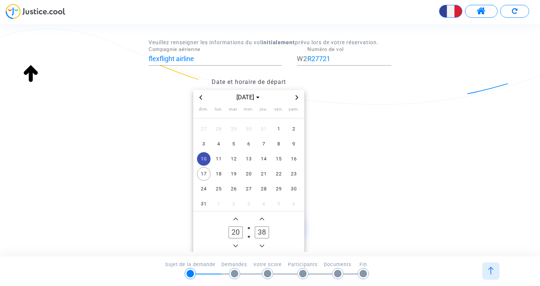
scroll to position [69, 0]
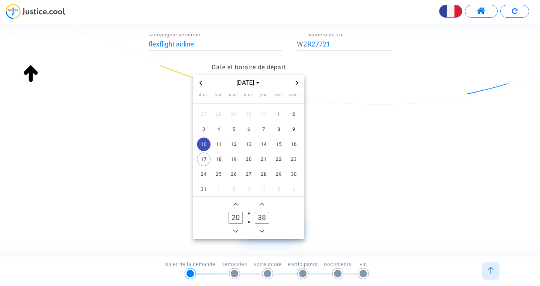
click at [236, 230] on icon "Minus a hour" at bounding box center [235, 231] width 5 height 5
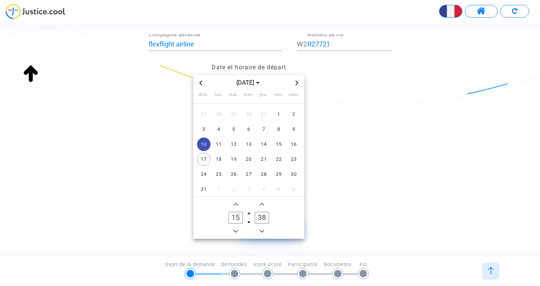
click at [236, 230] on icon "Minus a hour" at bounding box center [235, 231] width 5 height 5
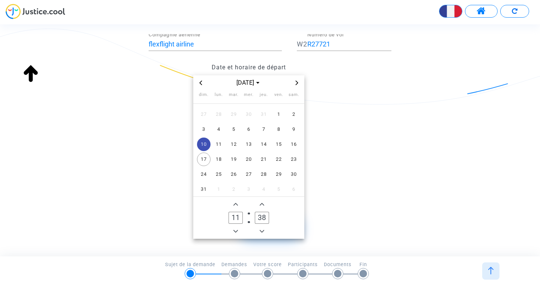
type input "10"
click at [261, 204] on icon "Add a minute" at bounding box center [262, 204] width 5 height 5
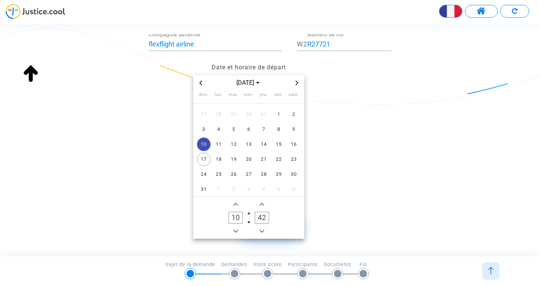
click at [261, 204] on icon "Add a minute" at bounding box center [262, 204] width 5 height 5
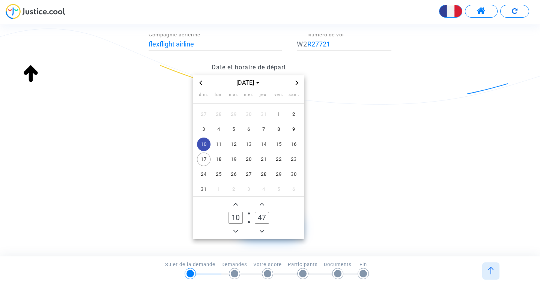
click at [261, 204] on icon "Add a minute" at bounding box center [262, 204] width 5 height 5
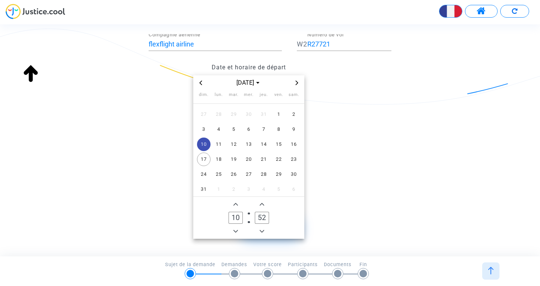
click at [261, 204] on icon "Add a minute" at bounding box center [262, 204] width 5 height 5
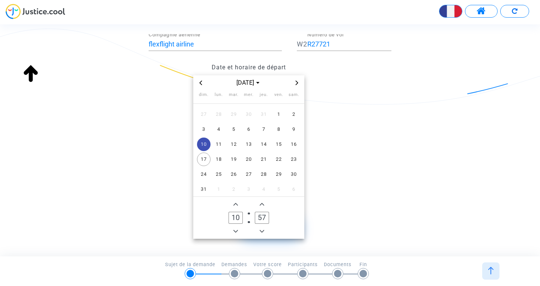
click at [261, 204] on icon "Add a minute" at bounding box center [262, 204] width 5 height 5
type input "59"
click at [261, 204] on icon "Add a minute" at bounding box center [262, 204] width 5 height 5
type input "11"
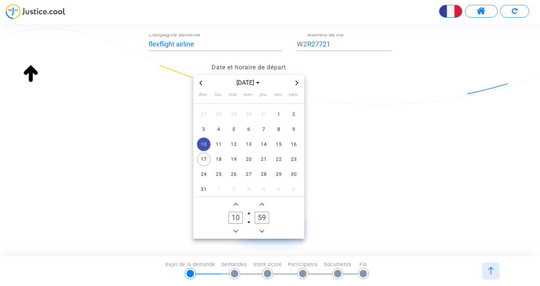
type input "00"
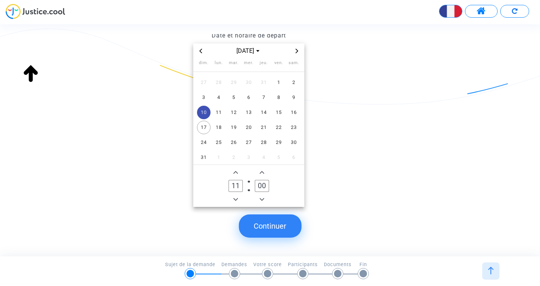
click at [283, 230] on button "Continuer" at bounding box center [270, 226] width 63 height 23
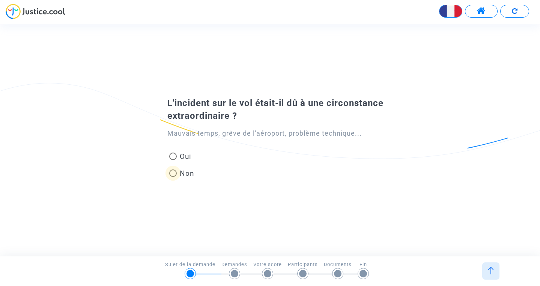
click at [174, 173] on span at bounding box center [173, 174] width 8 height 8
click at [173, 177] on input "Non" at bounding box center [173, 177] width 0 height 0
radio input "true"
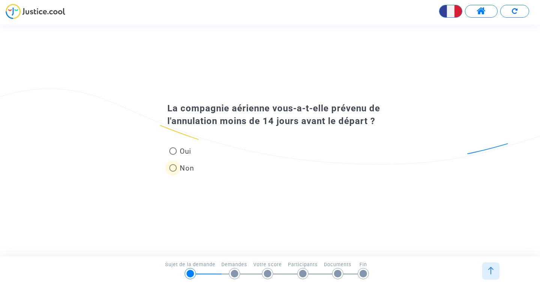
click at [174, 168] on span at bounding box center [173, 168] width 8 height 8
click at [173, 172] on input "Non" at bounding box center [173, 172] width 0 height 0
radio input "true"
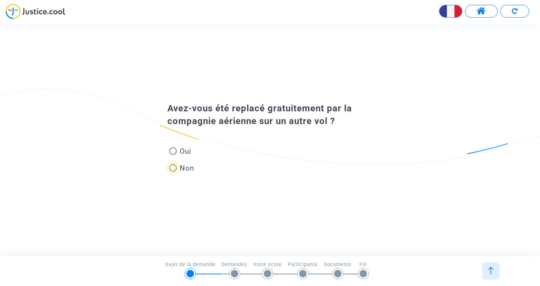
click at [173, 169] on span at bounding box center [173, 168] width 8 height 8
click at [173, 172] on input "Non" at bounding box center [173, 172] width 0 height 0
radio input "true"
click at [173, 169] on span at bounding box center [173, 168] width 8 height 8
click at [173, 172] on input "Non" at bounding box center [173, 172] width 0 height 0
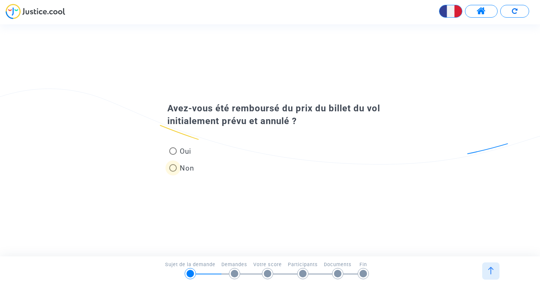
radio input "true"
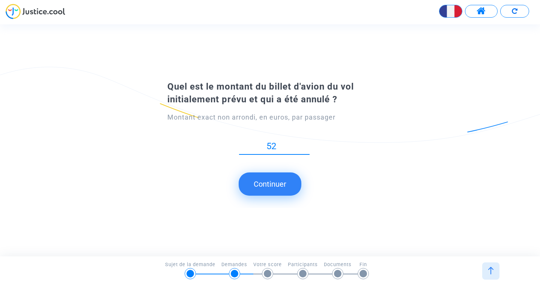
type input "5"
type input "178.33"
click at [277, 186] on button "Continuer" at bounding box center [270, 184] width 63 height 23
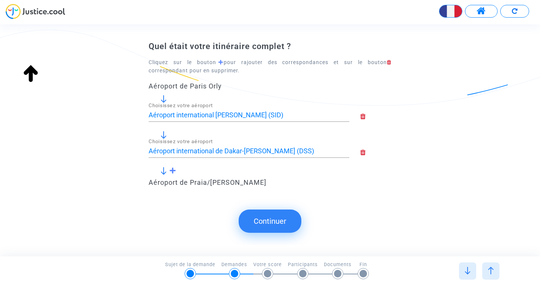
type input "Aéroport de Praia/Francisco Mendes (RAI)"
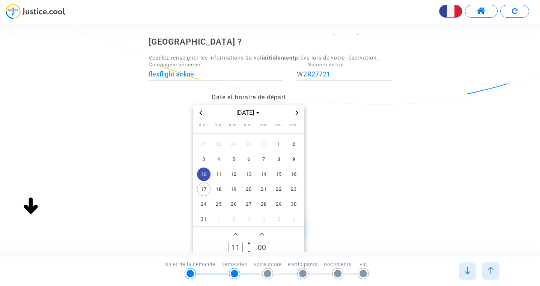
scroll to position [0, 0]
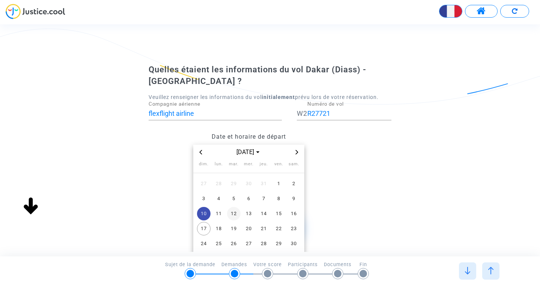
click at [234, 215] on span "12" at bounding box center [234, 214] width 14 height 14
click at [342, 115] on input "R27721" at bounding box center [349, 114] width 84 height 8
type input "R22221"
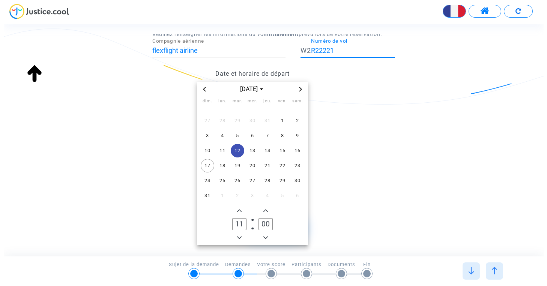
scroll to position [101, 0]
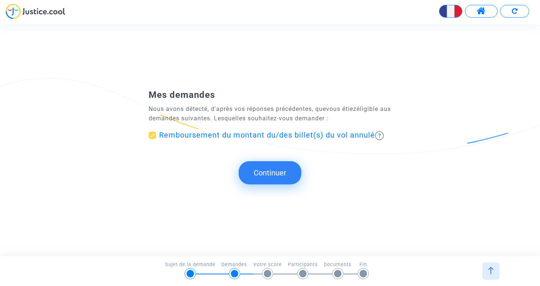
click at [263, 176] on button "Continuer" at bounding box center [270, 172] width 63 height 23
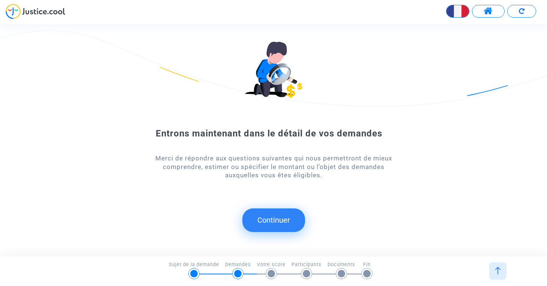
click at [259, 220] on button "Continuer" at bounding box center [273, 220] width 63 height 23
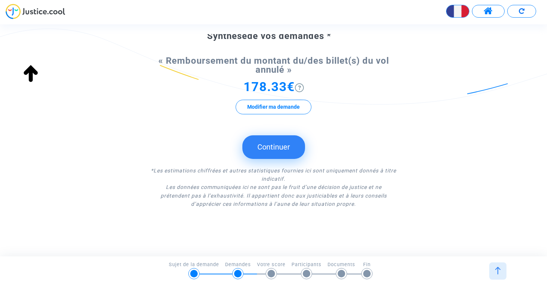
scroll to position [65, 0]
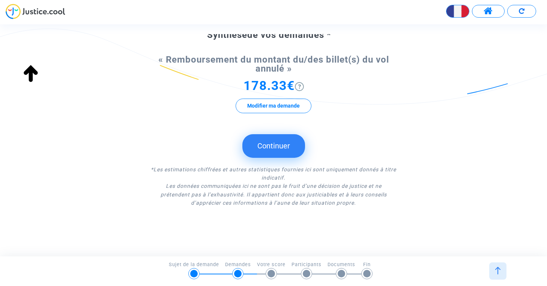
click at [275, 149] on button "Continuer" at bounding box center [273, 145] width 63 height 23
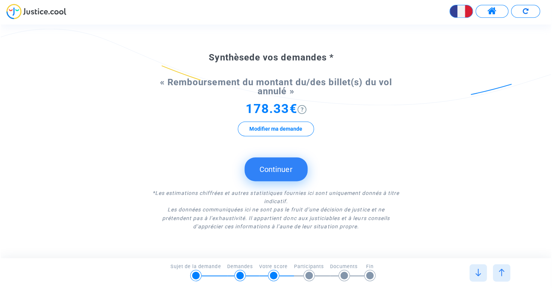
scroll to position [0, 0]
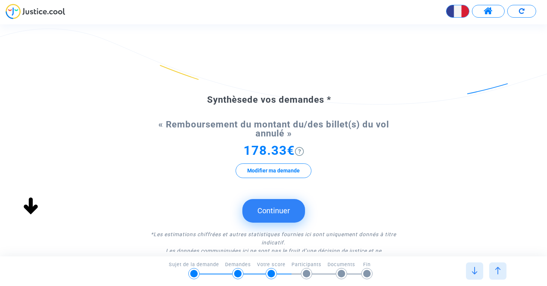
click at [302, 151] on img at bounding box center [299, 151] width 9 height 9
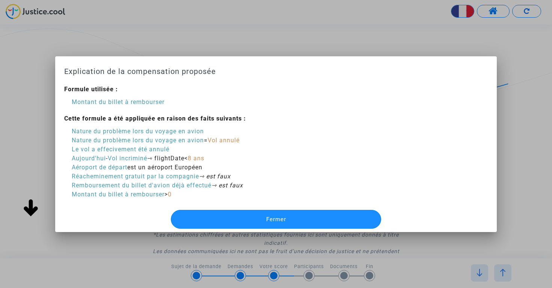
click at [226, 221] on button "Fermer" at bounding box center [276, 219] width 210 height 19
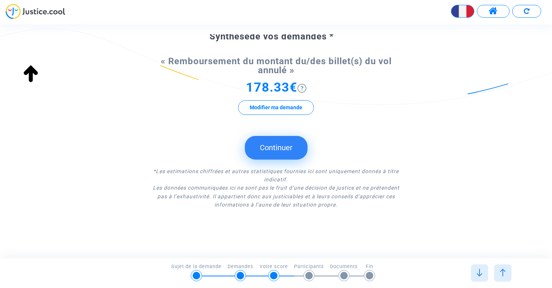
scroll to position [1151, 0]
click at [285, 151] on button "Continuer" at bounding box center [276, 147] width 63 height 23
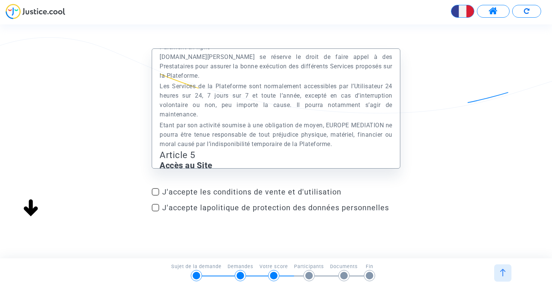
click at [178, 195] on span "J'accepte les conditions de vente et d'utilisation" at bounding box center [281, 191] width 238 height 9
click at [155, 196] on input "J'accepte les conditions de vente et d'utilisation" at bounding box center [155, 196] width 0 height 0
checkbox input "true"
click at [179, 204] on span "J'accepte la politique de protection des données personnelles" at bounding box center [275, 207] width 227 height 9
click at [155, 211] on input "J'accepte la politique de protection des données personnelles" at bounding box center [155, 211] width 0 height 0
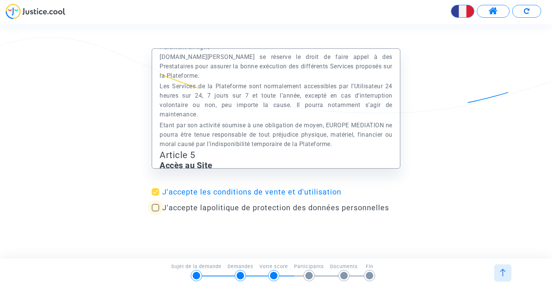
checkbox input "true"
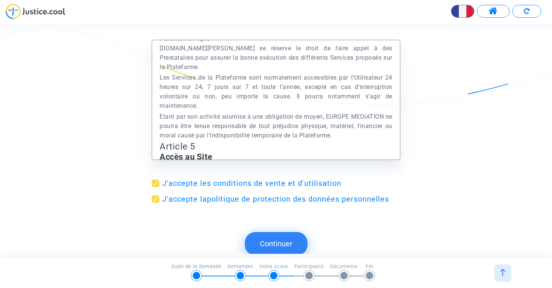
click at [262, 238] on button "Continuer" at bounding box center [276, 243] width 63 height 23
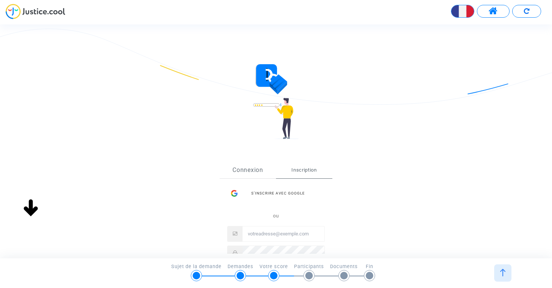
click at [250, 146] on form "Sign Up Connexion Inscription S’inscrire avec Google ou Inscription" at bounding box center [276, 186] width 248 height 244
click at [250, 167] on link "Connexion" at bounding box center [248, 170] width 56 height 17
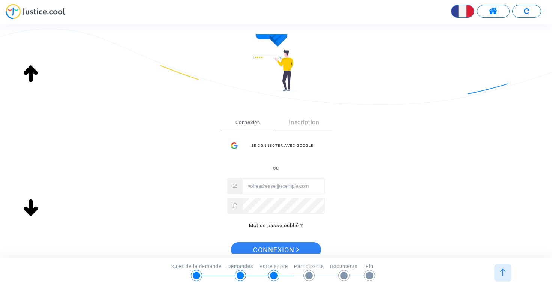
scroll to position [49, 0]
click at [268, 185] on input "Email" at bounding box center [283, 184] width 82 height 15
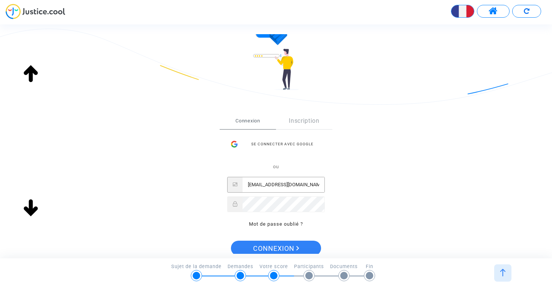
type input "faraaina@hotmail.fr"
click at [275, 249] on span "Connexion" at bounding box center [276, 249] width 46 height 16
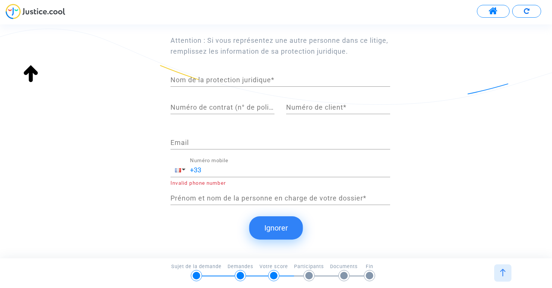
scroll to position [106, 0]
click at [283, 223] on button "Ignorer" at bounding box center [276, 227] width 54 height 23
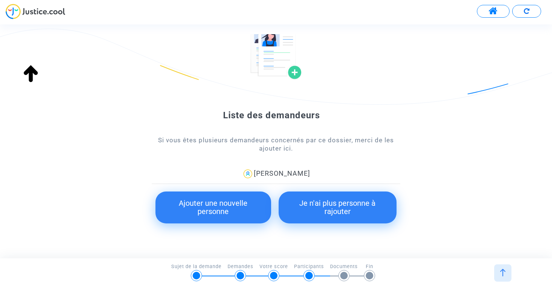
scroll to position [64, 0]
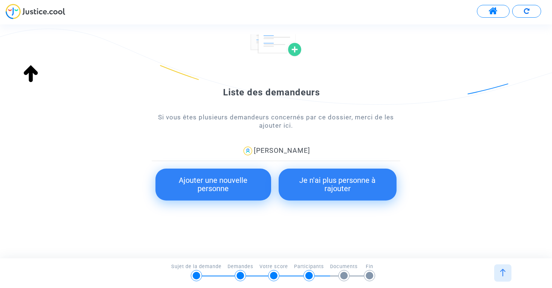
click at [226, 191] on button "Ajouter une nouvelle personne" at bounding box center [212, 185] width 115 height 32
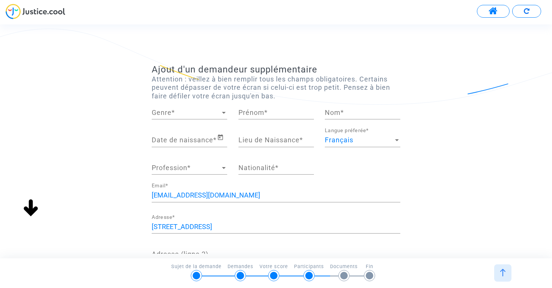
click at [221, 114] on div at bounding box center [223, 113] width 7 height 8
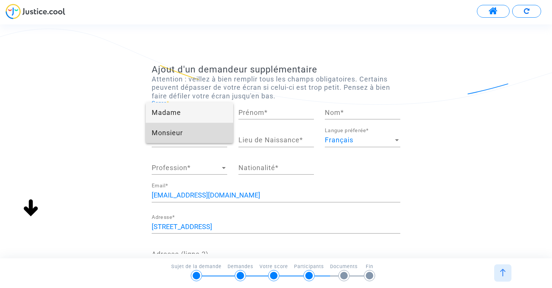
click at [199, 140] on span "Monsieur" at bounding box center [189, 133] width 75 height 20
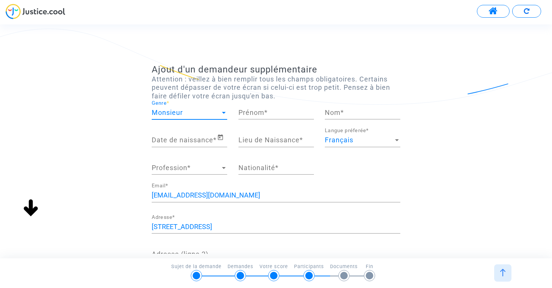
click at [278, 117] on div "Prénom *" at bounding box center [275, 109] width 75 height 19
type input "R"
type input "RIJA HERIZO"
click at [352, 112] on input "Nom *" at bounding box center [362, 113] width 75 height 8
type input "RAFIAKARANA"
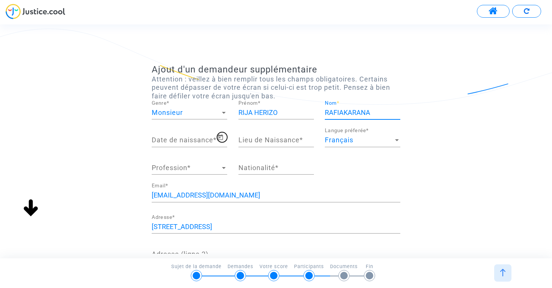
click at [222, 138] on icon "Open calendar" at bounding box center [220, 137] width 7 height 9
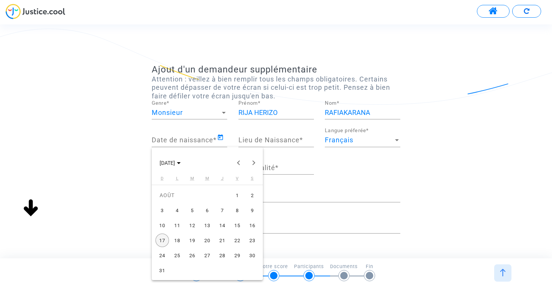
click at [253, 256] on div "30" at bounding box center [252, 255] width 14 height 14
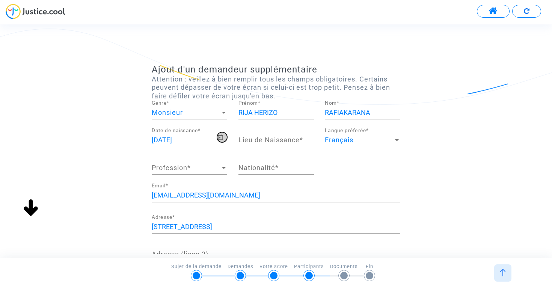
click at [222, 140] on icon "Open calendar" at bounding box center [220, 137] width 7 height 9
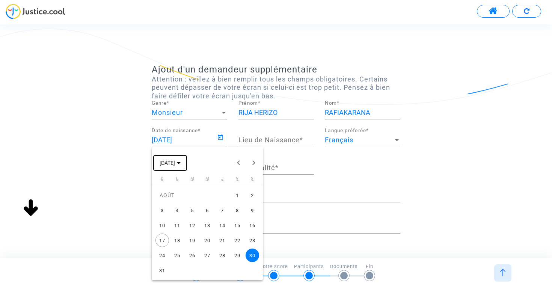
click at [187, 166] on button "AOÛT 2025" at bounding box center [170, 162] width 33 height 15
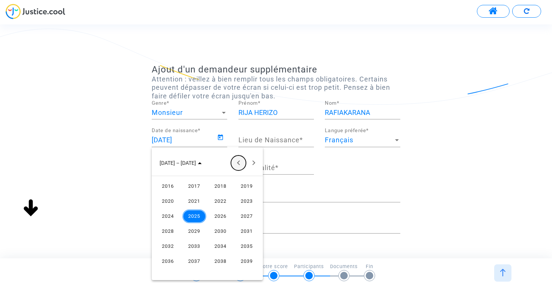
click at [240, 164] on button "Previous 24 years" at bounding box center [238, 162] width 15 height 15
click at [167, 233] on div "1980" at bounding box center [168, 231] width 24 height 14
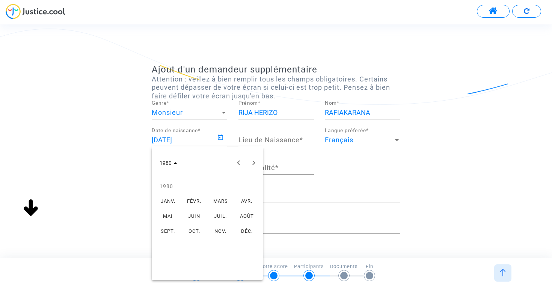
click at [245, 218] on div "AOÛT" at bounding box center [247, 216] width 24 height 14
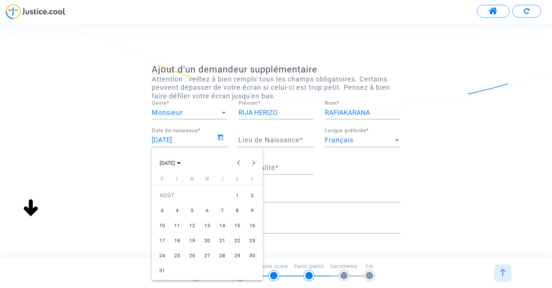
click at [253, 253] on div "30" at bounding box center [252, 255] width 14 height 14
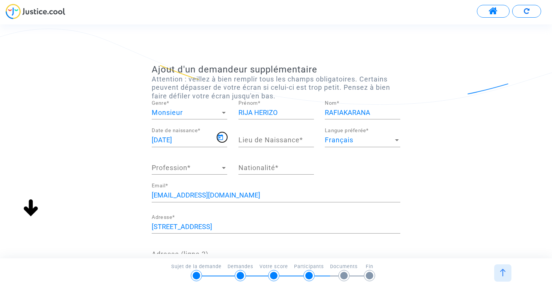
type input "30/08/1980"
click at [297, 141] on input "Lieu de Naissance *" at bounding box center [275, 140] width 75 height 8
type input "MADAGASCAR"
click at [188, 167] on span "Profession" at bounding box center [186, 168] width 69 height 8
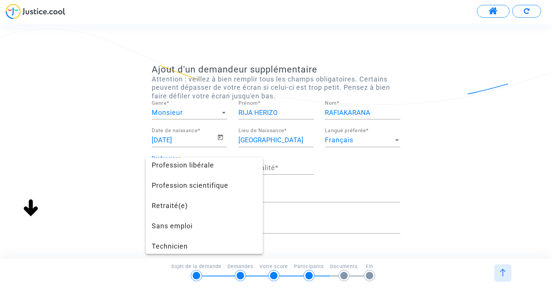
scroll to position [694, 0]
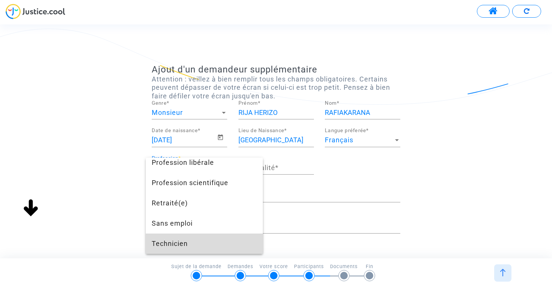
click at [179, 243] on span "Technicien" at bounding box center [204, 243] width 105 height 20
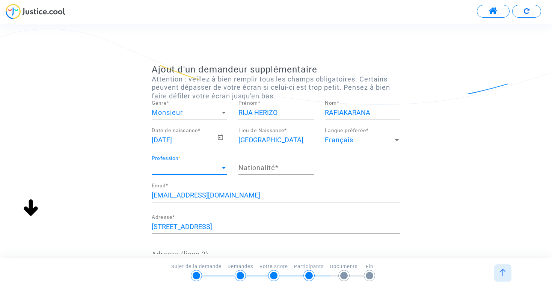
scroll to position [628, 0]
click at [256, 168] on input "Nationalité *" at bounding box center [275, 168] width 75 height 8
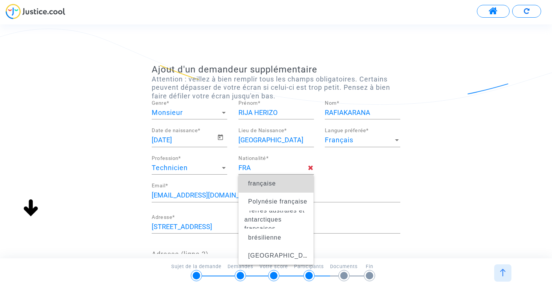
click at [255, 184] on span "française" at bounding box center [262, 183] width 28 height 6
type input "française"
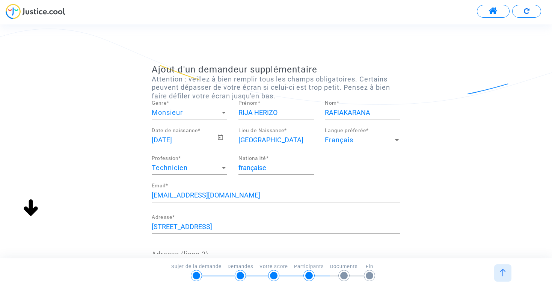
click at [281, 113] on input "RIJA HERIZO" at bounding box center [275, 113] width 75 height 8
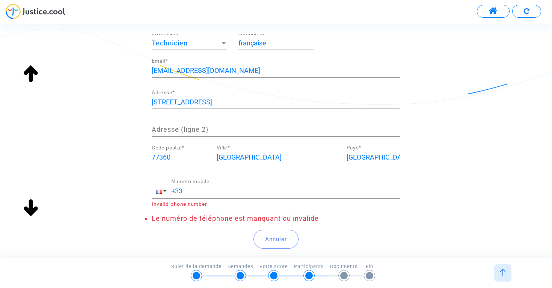
scroll to position [129, 0]
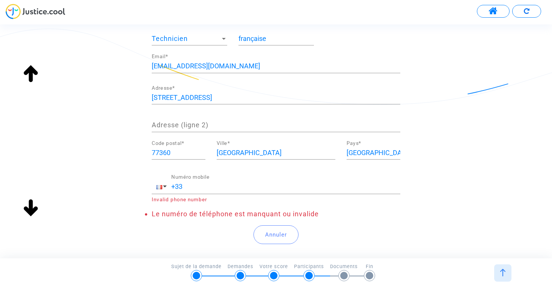
type input "RIJA"
click at [217, 186] on input "+33" at bounding box center [285, 187] width 229 height 8
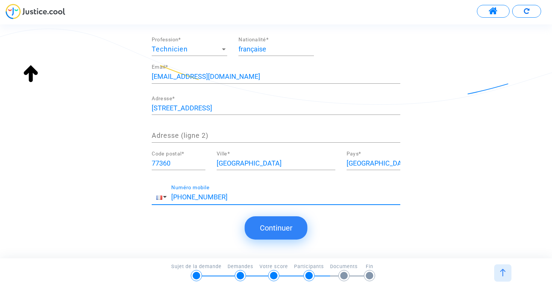
scroll to position [123, 0]
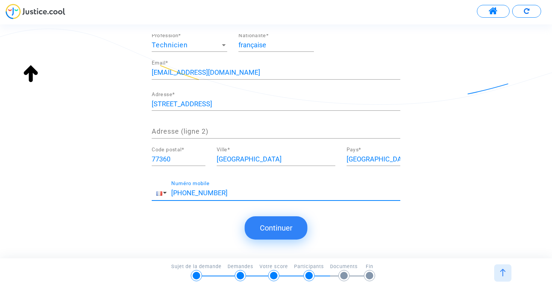
type input "+33 615315544"
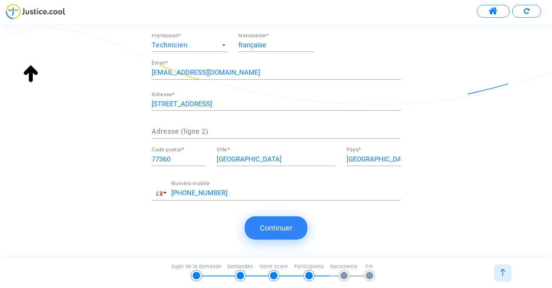
click at [263, 223] on button "Continuer" at bounding box center [276, 227] width 63 height 23
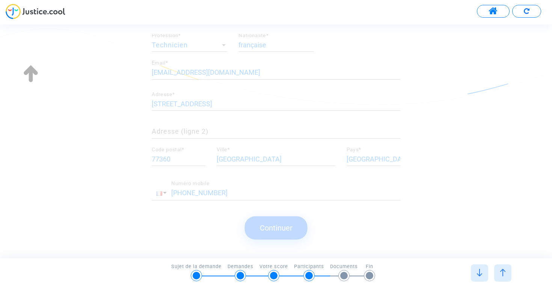
scroll to position [0, 0]
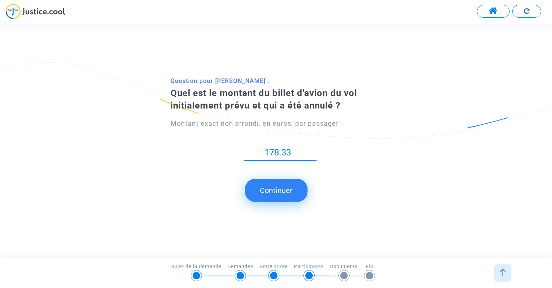
type input "178.33"
click at [269, 194] on button "Continuer" at bounding box center [276, 190] width 63 height 23
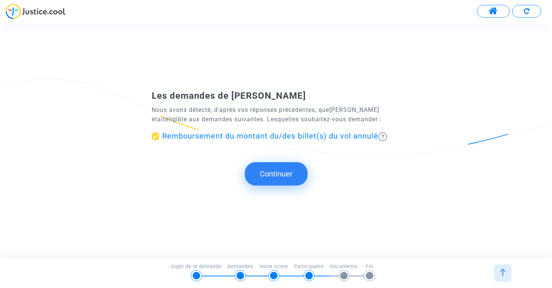
click at [285, 166] on button "Continuer" at bounding box center [276, 173] width 63 height 23
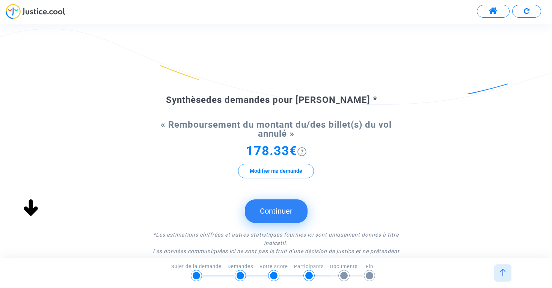
click at [280, 210] on button "Continuer" at bounding box center [276, 210] width 63 height 23
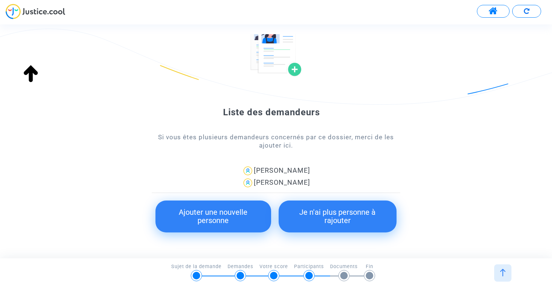
scroll to position [43, 0]
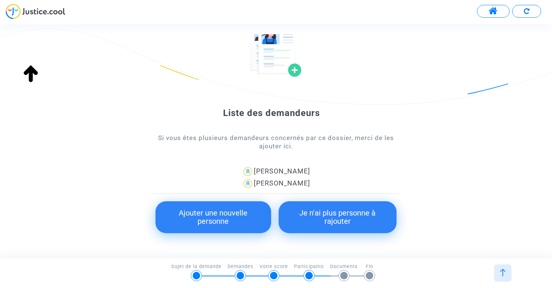
click at [247, 220] on button "Ajouter une nouvelle personne" at bounding box center [212, 217] width 115 height 32
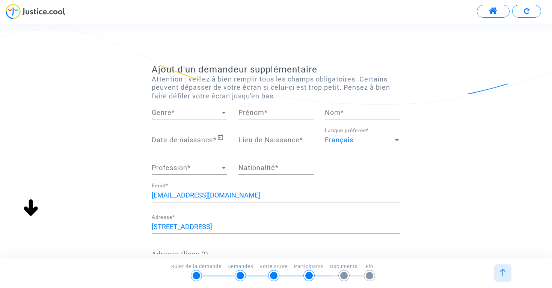
click at [208, 111] on span "Genre" at bounding box center [186, 113] width 69 height 8
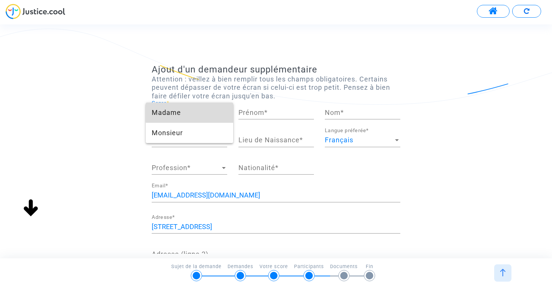
click at [200, 113] on span "Madame" at bounding box center [189, 112] width 75 height 20
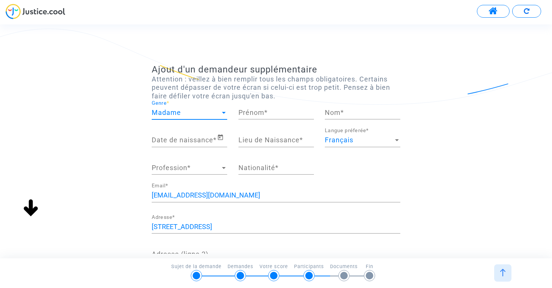
click at [259, 112] on input "Prénom *" at bounding box center [275, 113] width 75 height 8
type input "ANNAELLE"
click at [333, 112] on input "Nom *" at bounding box center [362, 113] width 75 height 8
type input "RAFIAKARANA"
click at [214, 143] on input "Date de naissance *" at bounding box center [184, 140] width 65 height 8
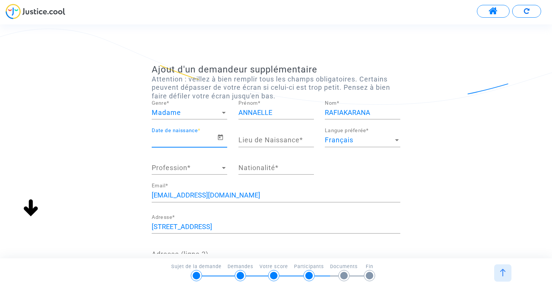
click at [207, 142] on input "Date de naissance *" at bounding box center [184, 140] width 65 height 8
click at [222, 138] on icon "Open calendar" at bounding box center [220, 137] width 7 height 9
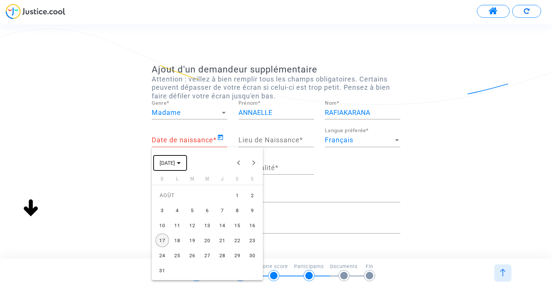
click at [181, 163] on icon "Choose month and year" at bounding box center [179, 163] width 4 height 2
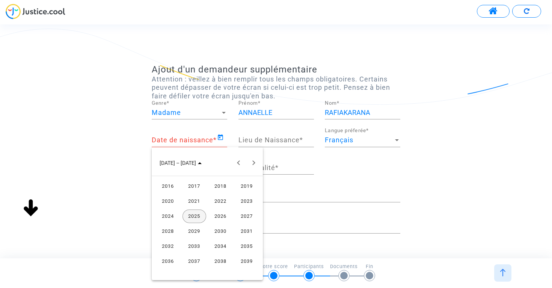
click at [168, 188] on div "2016" at bounding box center [168, 186] width 24 height 14
click at [197, 214] on div "JUIN" at bounding box center [194, 216] width 24 height 14
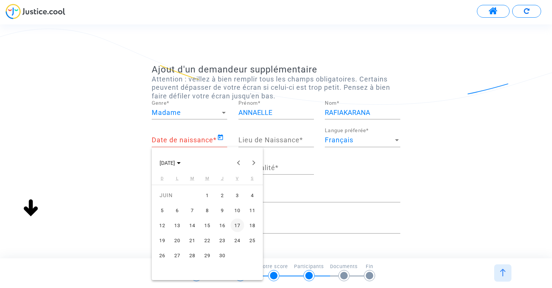
click at [180, 238] on div "20" at bounding box center [177, 240] width 14 height 14
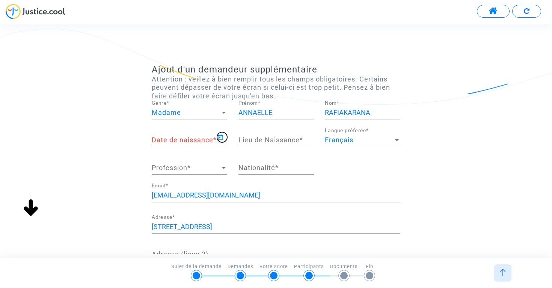
type input "20/06/2016"
click at [256, 140] on input "Lieu de Naissance *" at bounding box center [275, 140] width 75 height 8
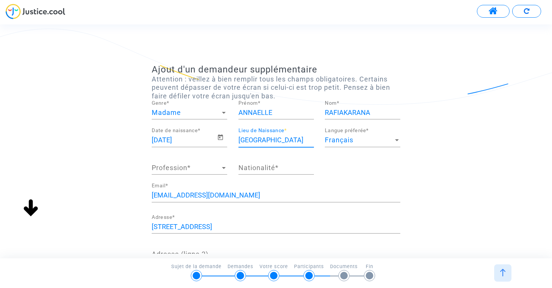
type input "FRANCE"
click at [182, 172] on div "Profession Profession *" at bounding box center [189, 164] width 75 height 19
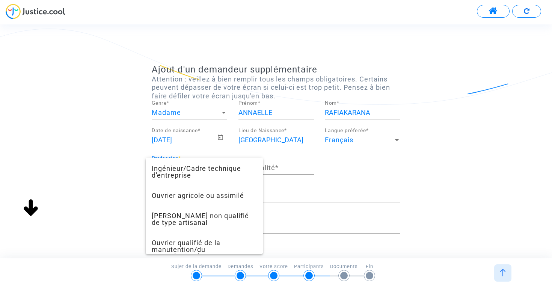
scroll to position [265, 0]
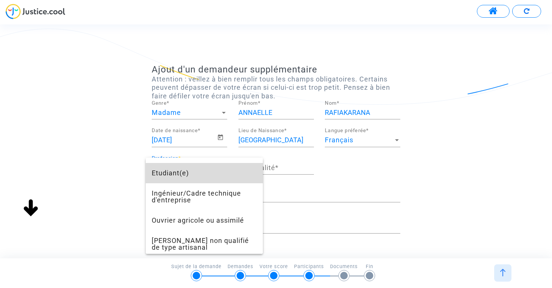
click at [178, 172] on span "Etudiant(e)" at bounding box center [204, 173] width 105 height 20
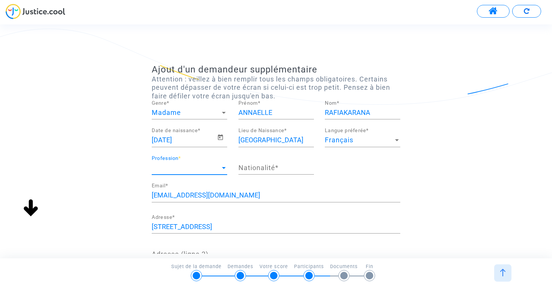
scroll to position [243, 0]
click at [252, 164] on input "Nationalité *" at bounding box center [275, 168] width 75 height 8
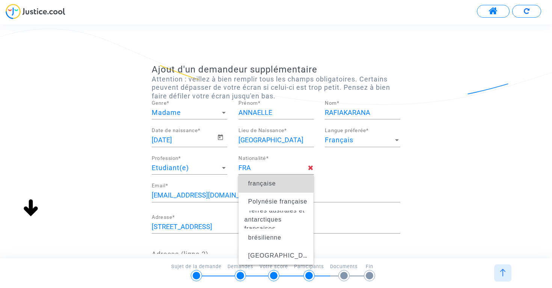
click at [254, 183] on span "française" at bounding box center [262, 183] width 28 height 6
type input "française"
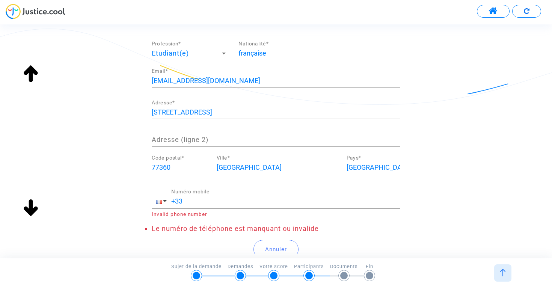
scroll to position [122, 0]
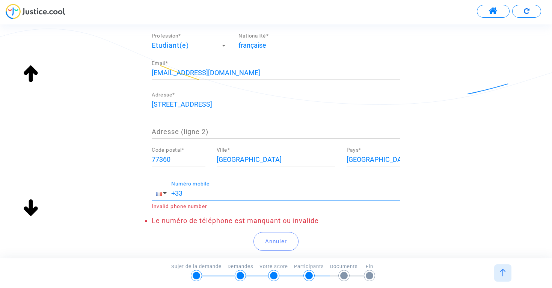
click at [229, 196] on input "+33" at bounding box center [285, 194] width 229 height 8
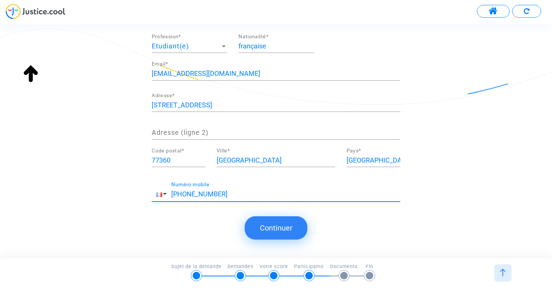
scroll to position [123, 0]
type input "+33 615315544"
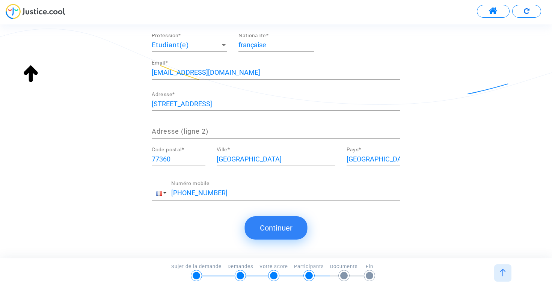
click at [274, 226] on button "Continuer" at bounding box center [276, 227] width 63 height 23
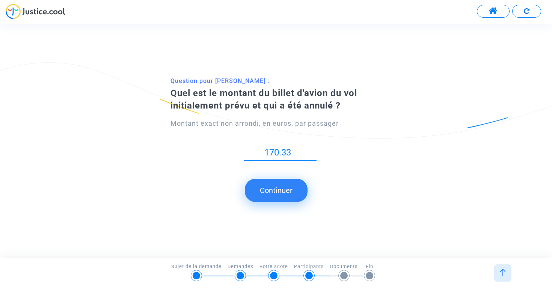
type input "170.33"
click at [279, 193] on button "Continuer" at bounding box center [276, 190] width 63 height 23
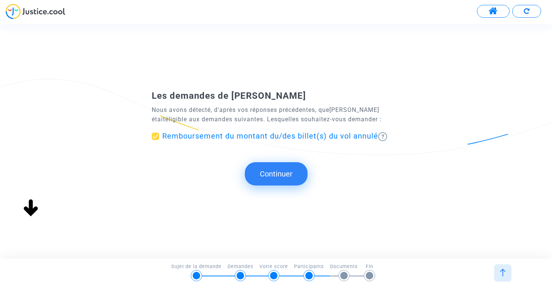
click at [277, 182] on button "Continuer" at bounding box center [276, 173] width 63 height 23
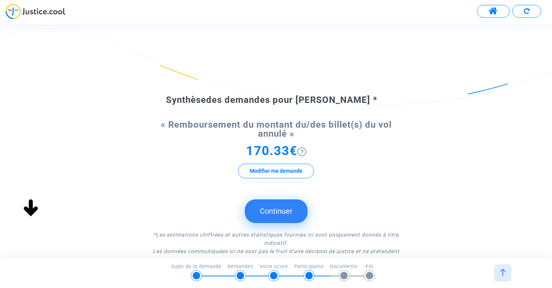
click at [278, 205] on button "Continuer" at bounding box center [276, 210] width 63 height 23
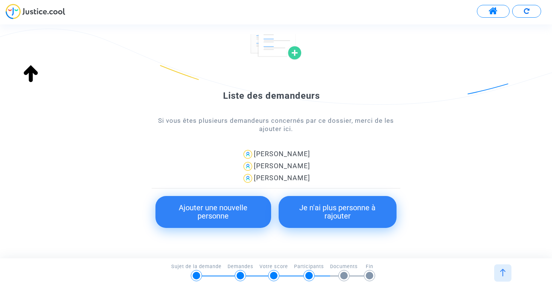
scroll to position [65, 0]
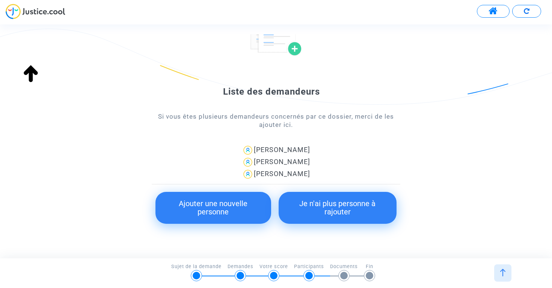
click at [319, 211] on button "Je n'ai plus personne à rajouter" at bounding box center [337, 208] width 118 height 32
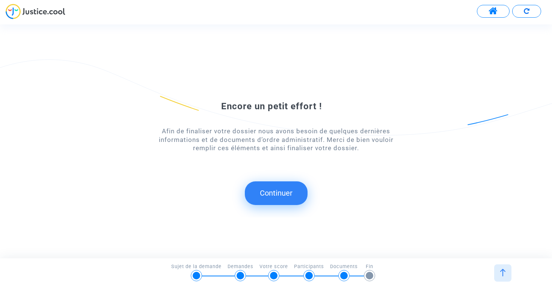
click at [275, 199] on button "Continuer" at bounding box center [276, 192] width 63 height 23
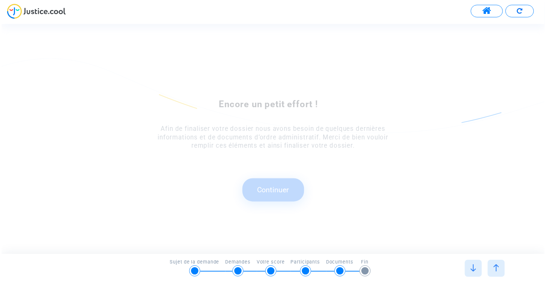
scroll to position [0, 0]
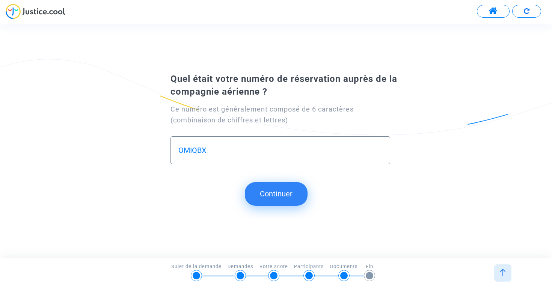
type input "OMIQBX"
click at [283, 196] on button "Continuer" at bounding box center [276, 193] width 63 height 23
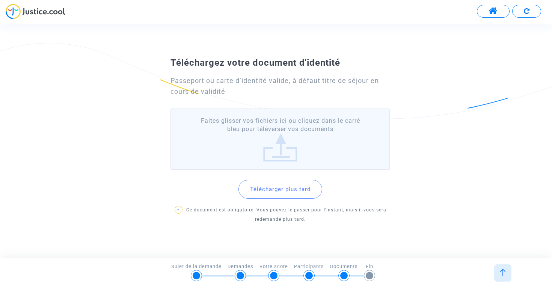
click at [276, 148] on label "Faites glisser vos fichiers ici ou cliquez dans le carré bleu pour téléverser v…" at bounding box center [280, 139] width 220 height 62
click at [0, 0] on input "Faites glisser vos fichiers ici ou cliquez dans le carré bleu pour téléverser v…" at bounding box center [0, 0] width 0 height 0
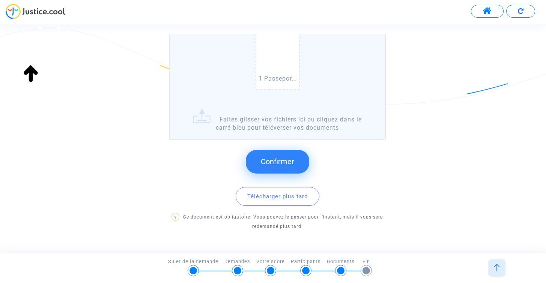
scroll to position [124, 0]
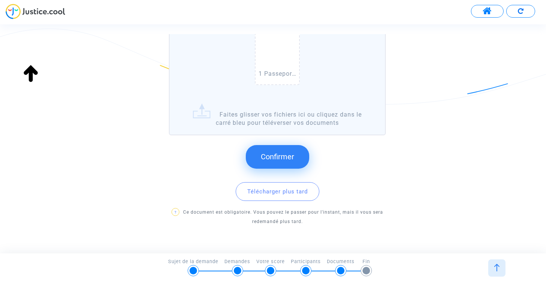
click at [266, 156] on span "Confirmer" at bounding box center [277, 156] width 33 height 9
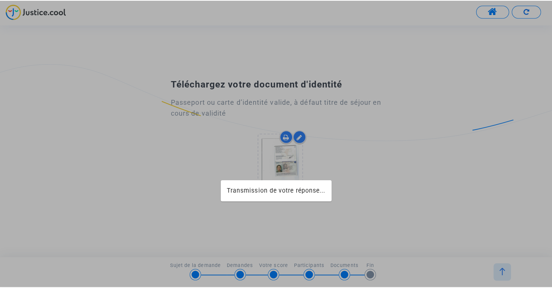
scroll to position [0, 0]
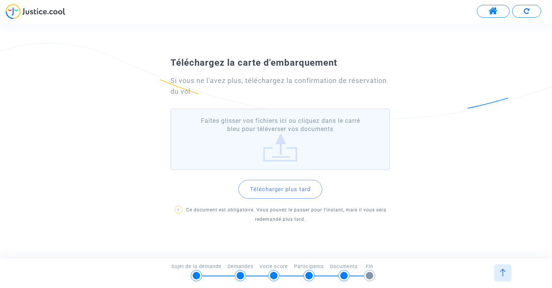
click at [284, 186] on button "Télécharger plus tard" at bounding box center [280, 189] width 84 height 19
click at [278, 140] on label "Faites glisser vos fichiers ici ou cliquez dans le carré bleu pour téléverser v…" at bounding box center [280, 139] width 220 height 62
click at [0, 0] on input "Faites glisser vos fichiers ici ou cliquez dans le carré bleu pour téléverser v…" at bounding box center [0, 0] width 0 height 0
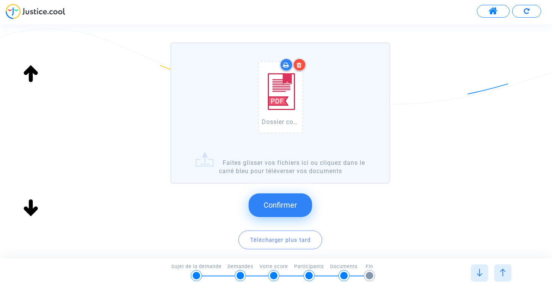
scroll to position [77, 0]
click at [292, 207] on span "Confirmer" at bounding box center [279, 204] width 33 height 9
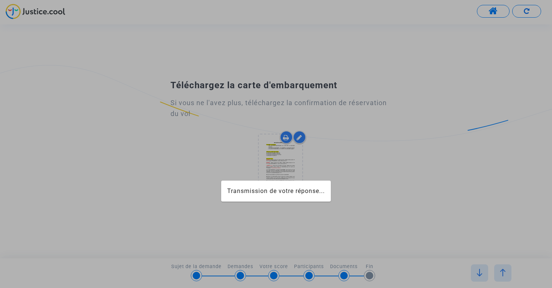
scroll to position [0, 0]
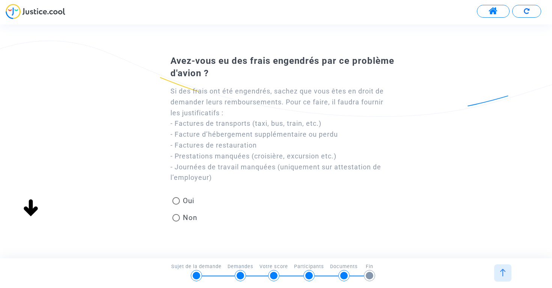
click at [180, 202] on span at bounding box center [176, 201] width 8 height 8
click at [176, 205] on input "Oui" at bounding box center [176, 205] width 0 height 0
radio input "true"
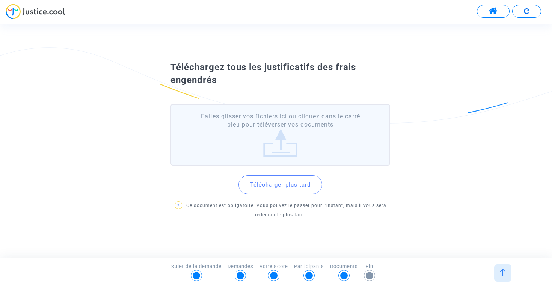
click at [283, 147] on label "Faites glisser vos fichiers ici ou cliquez dans le carré bleu pour téléverser v…" at bounding box center [280, 135] width 220 height 62
click at [0, 0] on input "Faites glisser vos fichiers ici ou cliquez dans le carré bleu pour téléverser v…" at bounding box center [0, 0] width 0 height 0
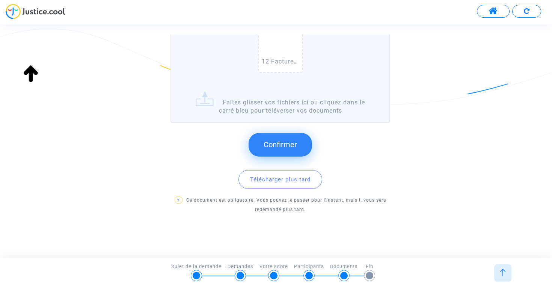
scroll to position [129, 0]
click at [273, 141] on span "Confirmer" at bounding box center [279, 142] width 33 height 9
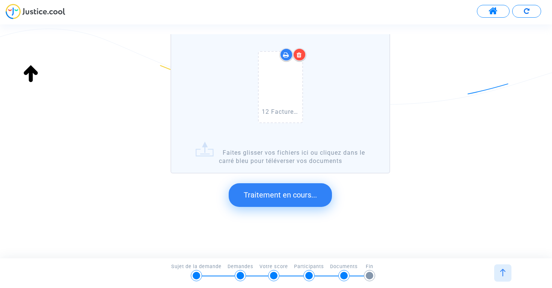
scroll to position [0, 0]
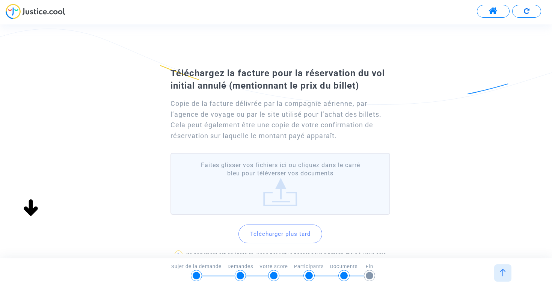
click at [279, 190] on label "Faites glisser vos fichiers ici ou cliquez dans le carré bleu pour téléverser v…" at bounding box center [280, 184] width 220 height 62
click at [0, 0] on input "Faites glisser vos fichiers ici ou cliquez dans le carré bleu pour téléverser v…" at bounding box center [0, 0] width 0 height 0
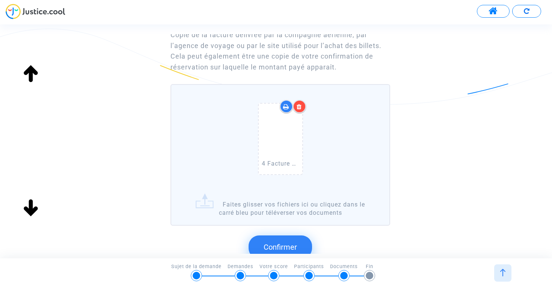
scroll to position [73, 0]
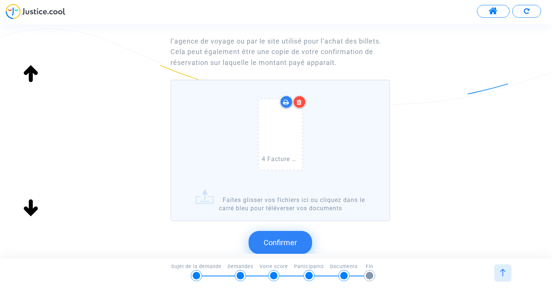
click at [286, 244] on span "Confirmer" at bounding box center [279, 242] width 33 height 9
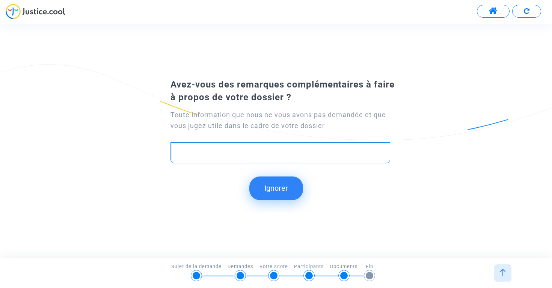
click at [212, 151] on p "Rich Text Editor, main" at bounding box center [280, 152] width 211 height 9
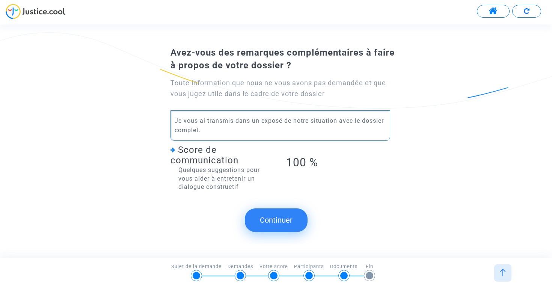
click at [250, 123] on p "Je vous ai transmis dans un exposé de notre situation avec le dossier complet." at bounding box center [280, 125] width 211 height 19
drag, startPoint x: 232, startPoint y: 122, endPoint x: 206, endPoint y: 121, distance: 26.3
click at [206, 121] on p "Je vous ai transmis un exposé de notre situation avec le dossier complet." at bounding box center [280, 125] width 211 height 19
drag, startPoint x: 278, startPoint y: 121, endPoint x: 239, endPoint y: 120, distance: 39.0
click at [239, 120] on p "Je vous ai développé un exposé de notre situation avec le dossier complet." at bounding box center [280, 125] width 211 height 19
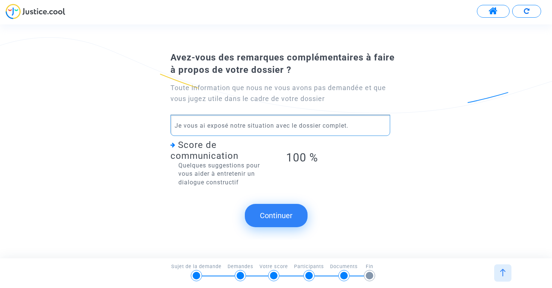
click at [274, 125] on p "Je vous ai exposé notre situation avec le dossier complet." at bounding box center [280, 125] width 211 height 9
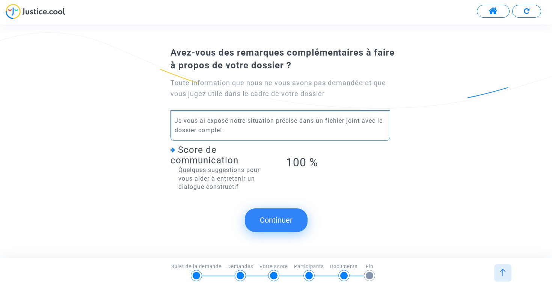
click at [229, 130] on p "Je vous ai exposé notre situation précise dans un fichier joint avec le dossier…" at bounding box center [280, 125] width 211 height 19
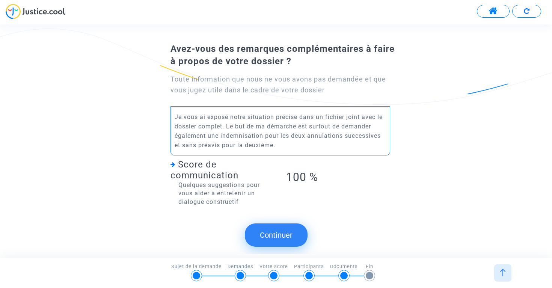
click at [310, 125] on p "Je vous ai exposé notre situation précise dans un fichier joint avec le dossier…" at bounding box center [280, 131] width 211 height 38
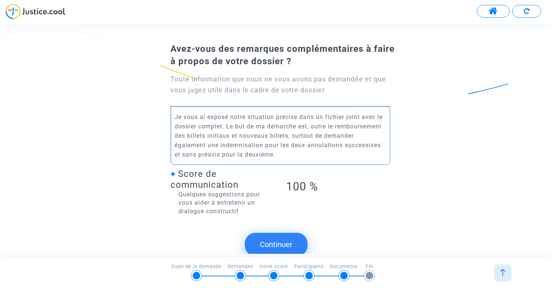
click at [310, 130] on p "Je vous ai exposé notre situation précise dans un fichier joint avec le dossier…" at bounding box center [280, 135] width 211 height 47
click at [363, 136] on p "Je vous ai exposé notre situation précise dans un fichier joint avec le dossier…" at bounding box center [280, 135] width 211 height 47
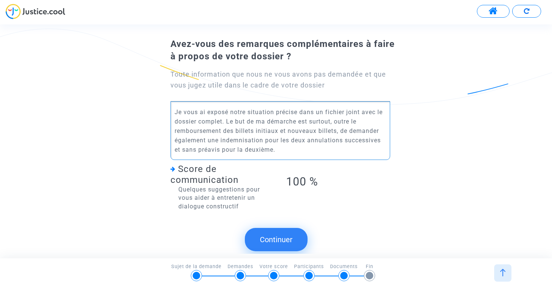
scroll to position [7, 0]
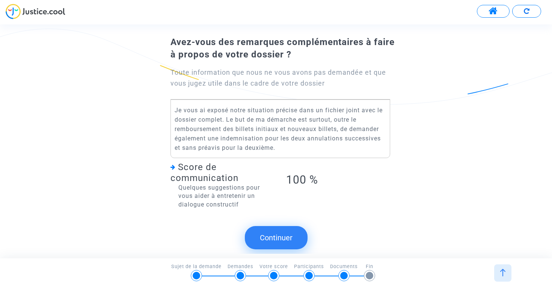
click at [277, 236] on button "Continuer" at bounding box center [276, 237] width 63 height 23
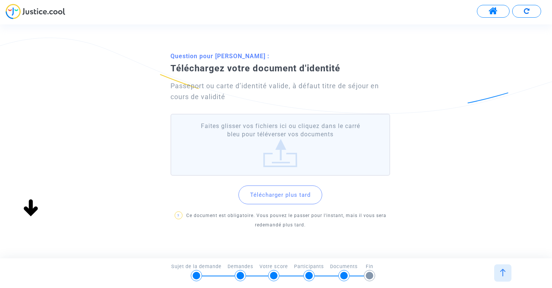
scroll to position [0, 0]
click at [274, 154] on label "Faites glisser vos fichiers ici ou cliquez dans le carré bleu pour téléverser v…" at bounding box center [280, 145] width 220 height 62
click at [0, 0] on input "Faites glisser vos fichiers ici ou cliquez dans le carré bleu pour téléverser v…" at bounding box center [0, 0] width 0 height 0
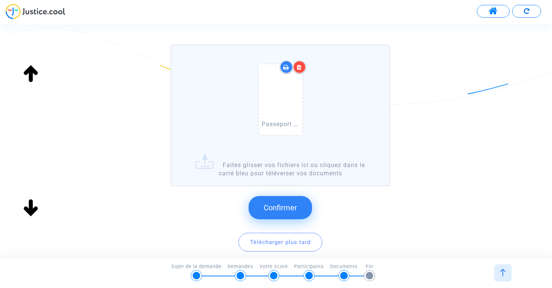
scroll to position [87, 0]
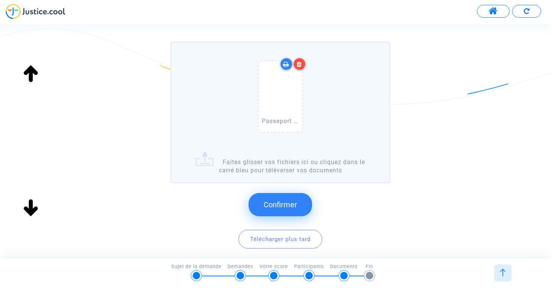
click at [291, 206] on span "Confirmer" at bounding box center [279, 204] width 33 height 9
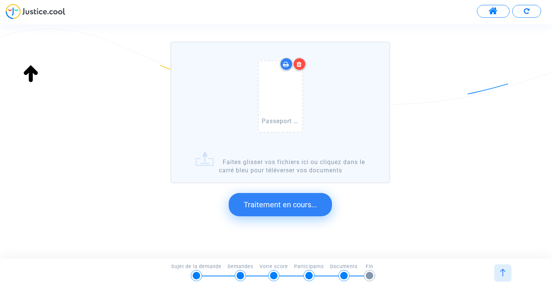
scroll to position [0, 0]
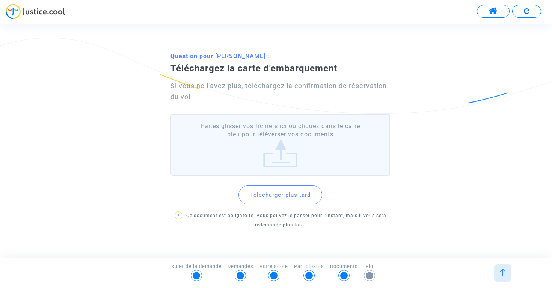
click at [261, 154] on label "Faites glisser vos fichiers ici ou cliquez dans le carré bleu pour téléverser v…" at bounding box center [280, 145] width 220 height 62
click at [0, 0] on input "Faites glisser vos fichiers ici ou cliquez dans le carré bleu pour téléverser v…" at bounding box center [0, 0] width 0 height 0
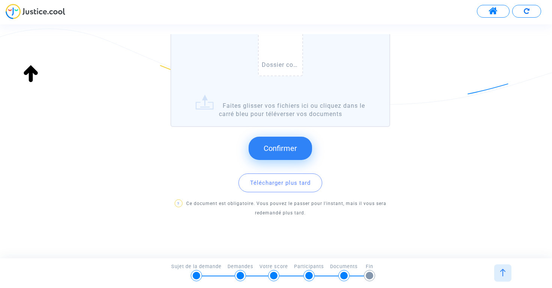
scroll to position [149, 0]
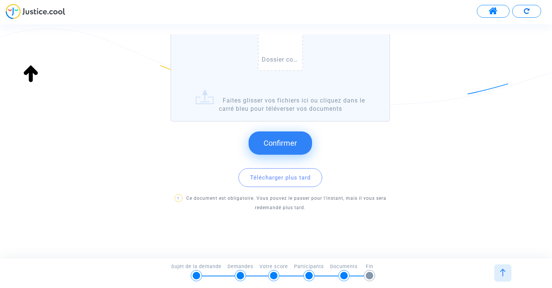
click at [297, 140] on span "Confirmer" at bounding box center [279, 142] width 33 height 9
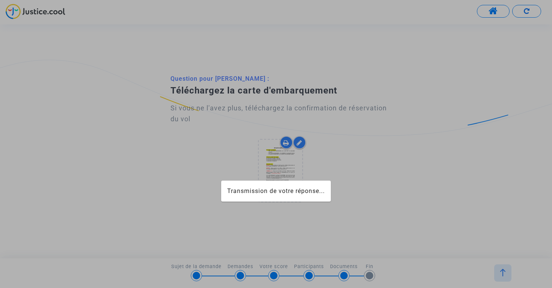
scroll to position [0, 0]
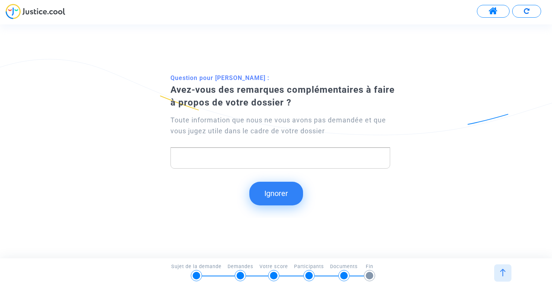
click at [272, 154] on p "Rich Text Editor, main" at bounding box center [280, 157] width 211 height 9
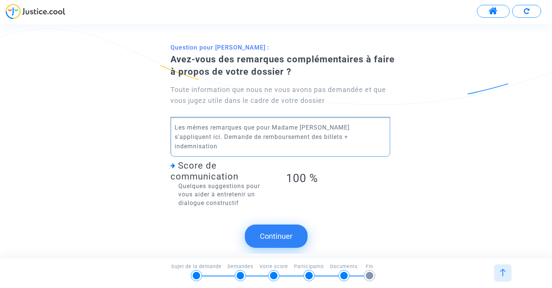
click at [224, 137] on p "Les mêmes remarques que pour Madame RAZAFINDRATSIMA s'appliquent ici. Demande d…" at bounding box center [280, 137] width 211 height 28
click at [247, 148] on p "Les mêmes remarques que pour Madame RAZAFINDRATSIMA s'appliquent ici: je souhai…" at bounding box center [280, 137] width 211 height 28
click at [278, 239] on button "Continuer" at bounding box center [276, 235] width 63 height 23
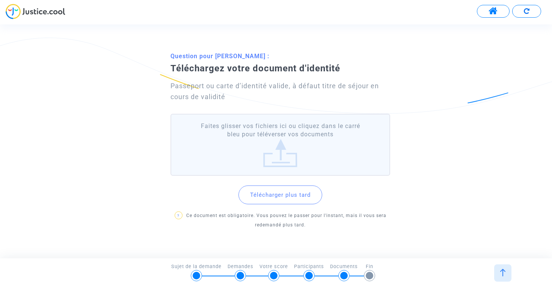
click at [278, 150] on label "Faites glisser vos fichiers ici ou cliquez dans le carré bleu pour téléverser v…" at bounding box center [280, 145] width 220 height 62
click at [0, 0] on input "Faites glisser vos fichiers ici ou cliquez dans le carré bleu pour téléverser v…" at bounding box center [0, 0] width 0 height 0
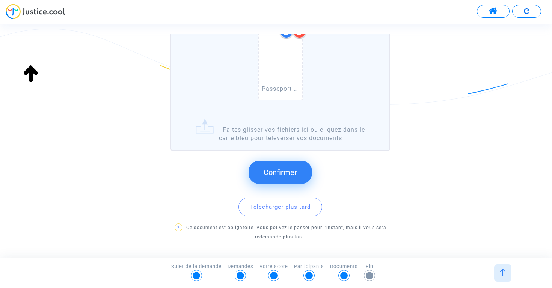
click at [282, 176] on span "Confirmer" at bounding box center [279, 172] width 33 height 9
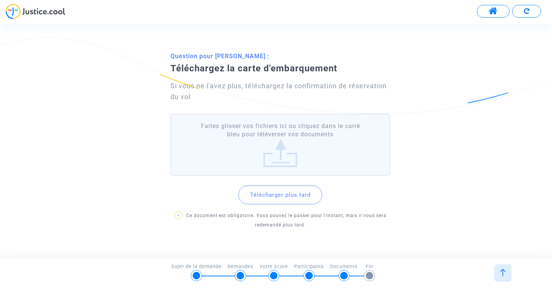
click at [282, 164] on label "Faites glisser vos fichiers ici ou cliquez dans le carré bleu pour téléverser v…" at bounding box center [280, 145] width 220 height 62
click at [0, 0] on input "Faites glisser vos fichiers ici ou cliquez dans le carré bleu pour téléverser v…" at bounding box center [0, 0] width 0 height 0
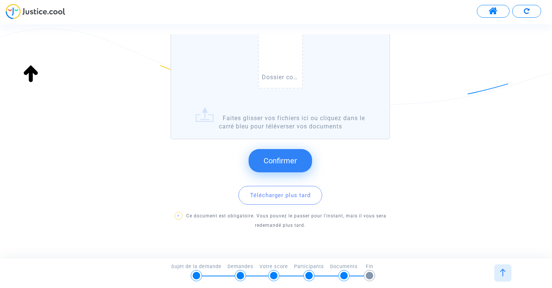
scroll to position [130, 0]
click at [304, 163] on button "Confirmer" at bounding box center [279, 162] width 63 height 23
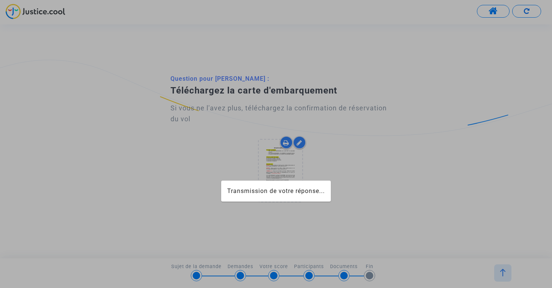
scroll to position [0, 0]
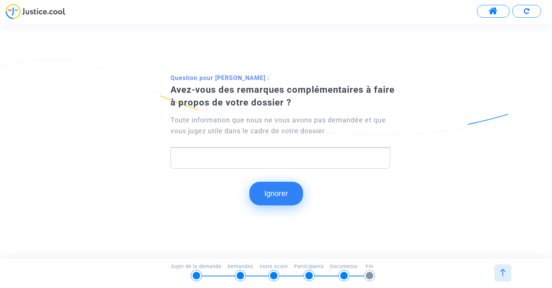
click at [287, 188] on button "Ignorer" at bounding box center [276, 193] width 54 height 23
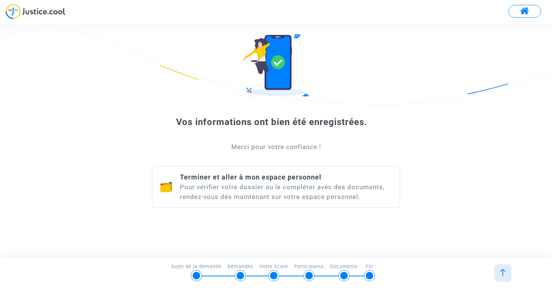
scroll to position [41, 0]
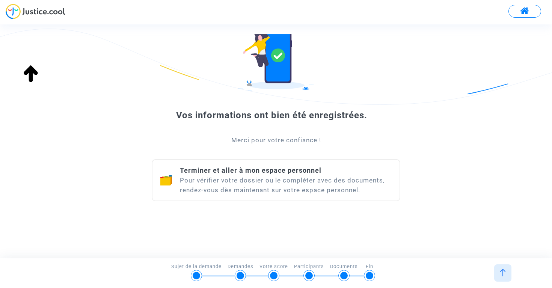
click at [304, 178] on div "Terminer et aller à mon espace personnel Pour vérifier votre dossier ou le comp…" at bounding box center [286, 180] width 212 height 29
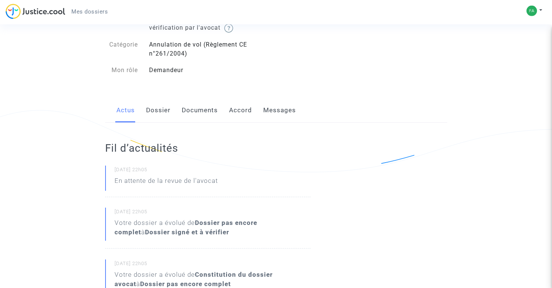
scroll to position [30, 0]
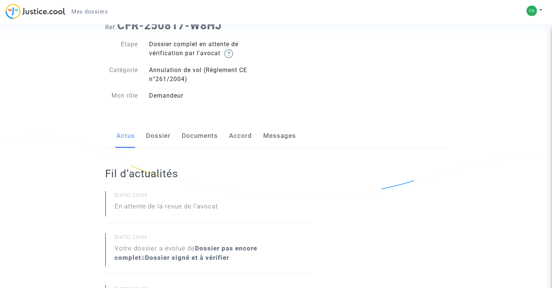
click at [158, 136] on link "Dossier" at bounding box center [158, 135] width 24 height 25
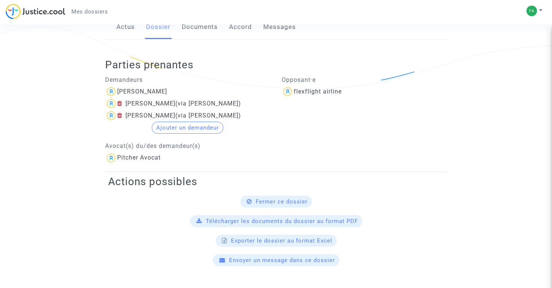
scroll to position [140, 0]
click at [222, 223] on span "Télécharger les documents du dossier au format PDF" at bounding box center [282, 220] width 152 height 7
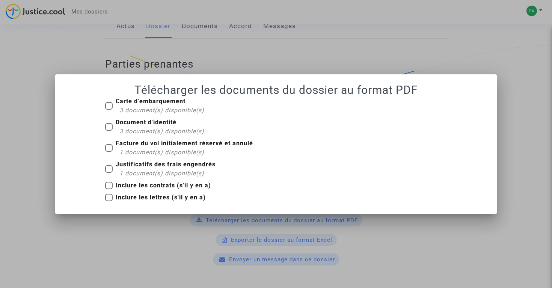
click at [75, 54] on div at bounding box center [276, 144] width 552 height 288
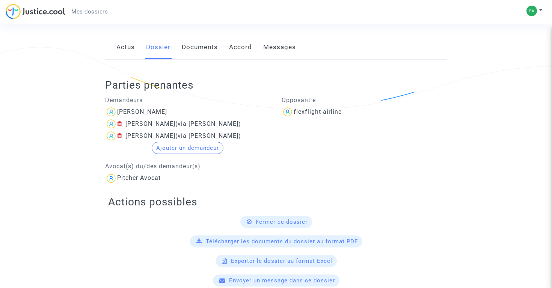
scroll to position [118, 0]
click at [204, 51] on link "Documents" at bounding box center [200, 48] width 36 height 25
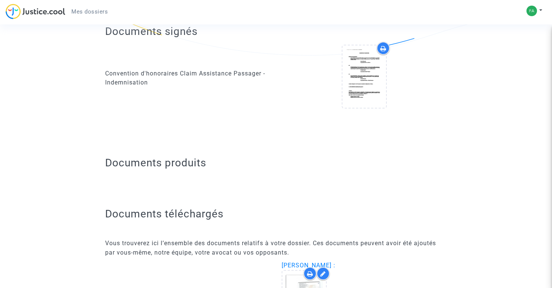
scroll to position [174, 0]
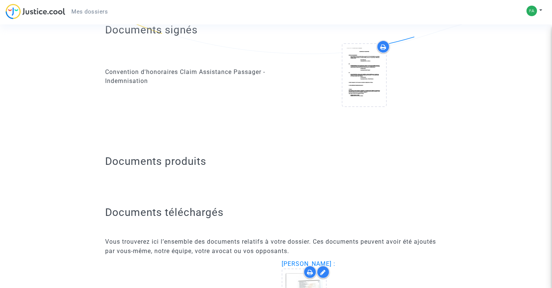
click at [384, 48] on icon at bounding box center [383, 47] width 6 height 6
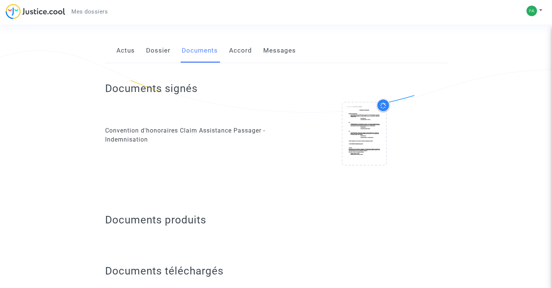
scroll to position [113, 0]
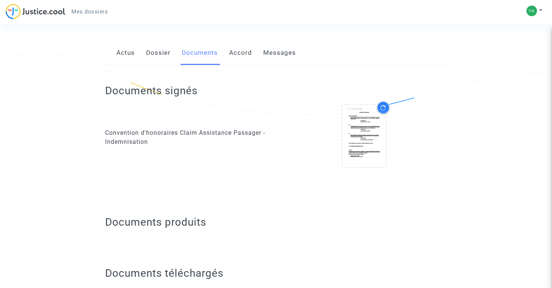
click at [237, 54] on link "Accord" at bounding box center [240, 53] width 23 height 25
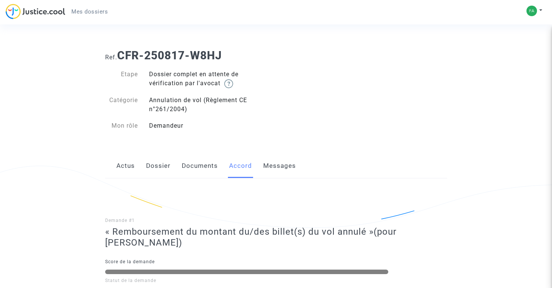
click at [277, 169] on link "Messages" at bounding box center [279, 166] width 33 height 25
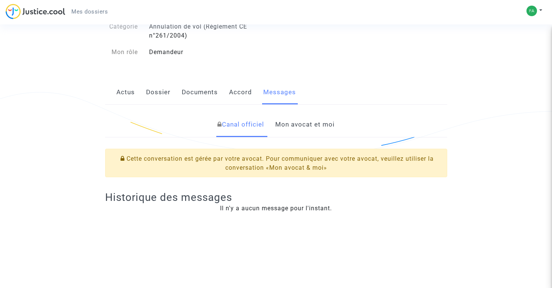
scroll to position [80, 0]
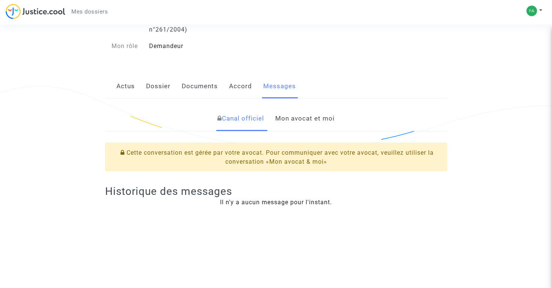
click at [311, 126] on link "Mon avocat et moi" at bounding box center [304, 118] width 59 height 25
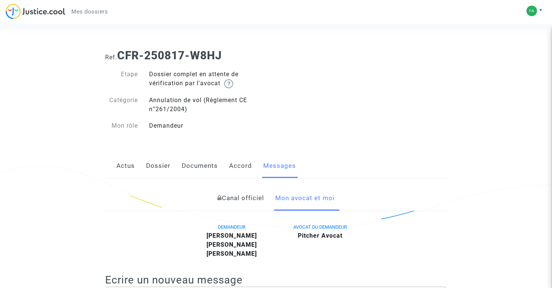
click at [86, 12] on span "Mes dossiers" at bounding box center [89, 11] width 36 height 7
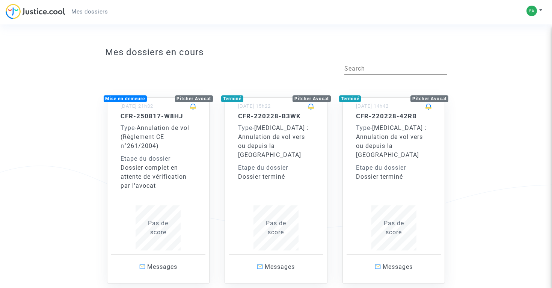
click at [96, 10] on span "Mes dossiers" at bounding box center [89, 11] width 36 height 7
click at [533, 11] on img at bounding box center [531, 11] width 11 height 11
click at [518, 53] on link "Déconnexion" at bounding box center [512, 51] width 59 height 12
